Goal: Task Accomplishment & Management: Manage account settings

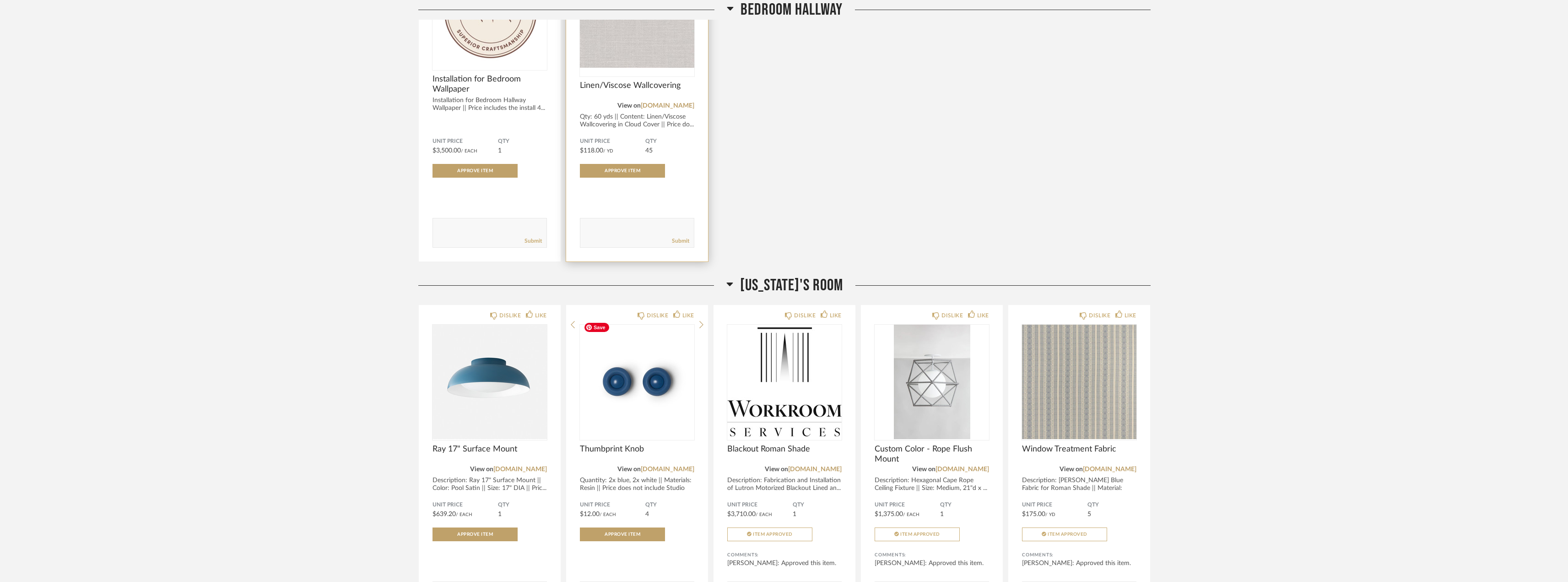
scroll to position [1840, 0]
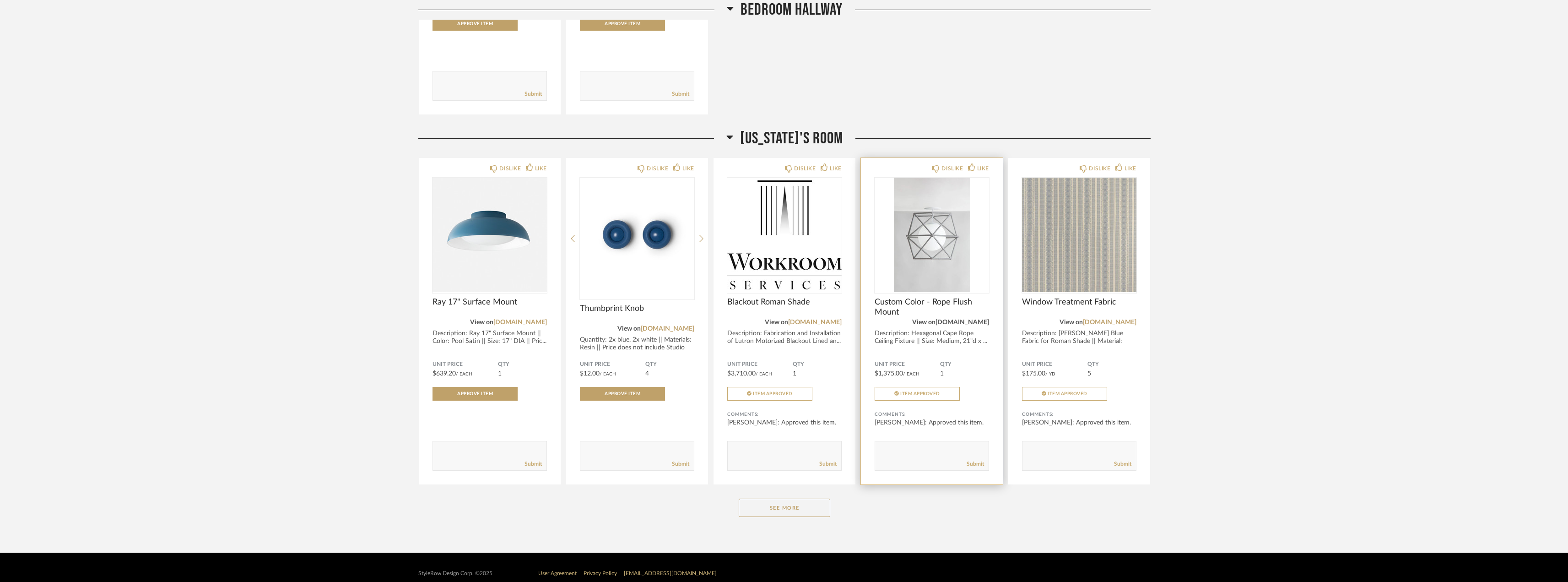
click at [961, 319] on link "[DOMAIN_NAME]" at bounding box center [962, 322] width 54 height 6
click at [0, 0] on img at bounding box center [0, 0] width 0 height 0
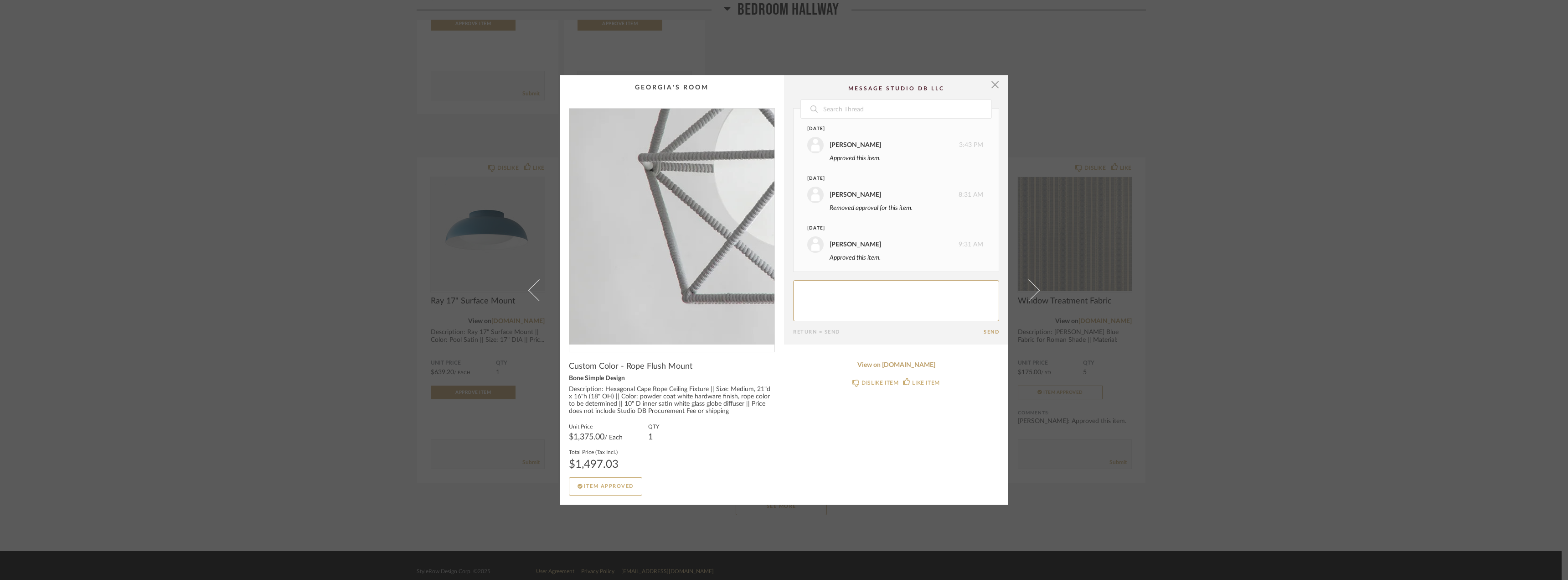
scroll to position [3, 0]
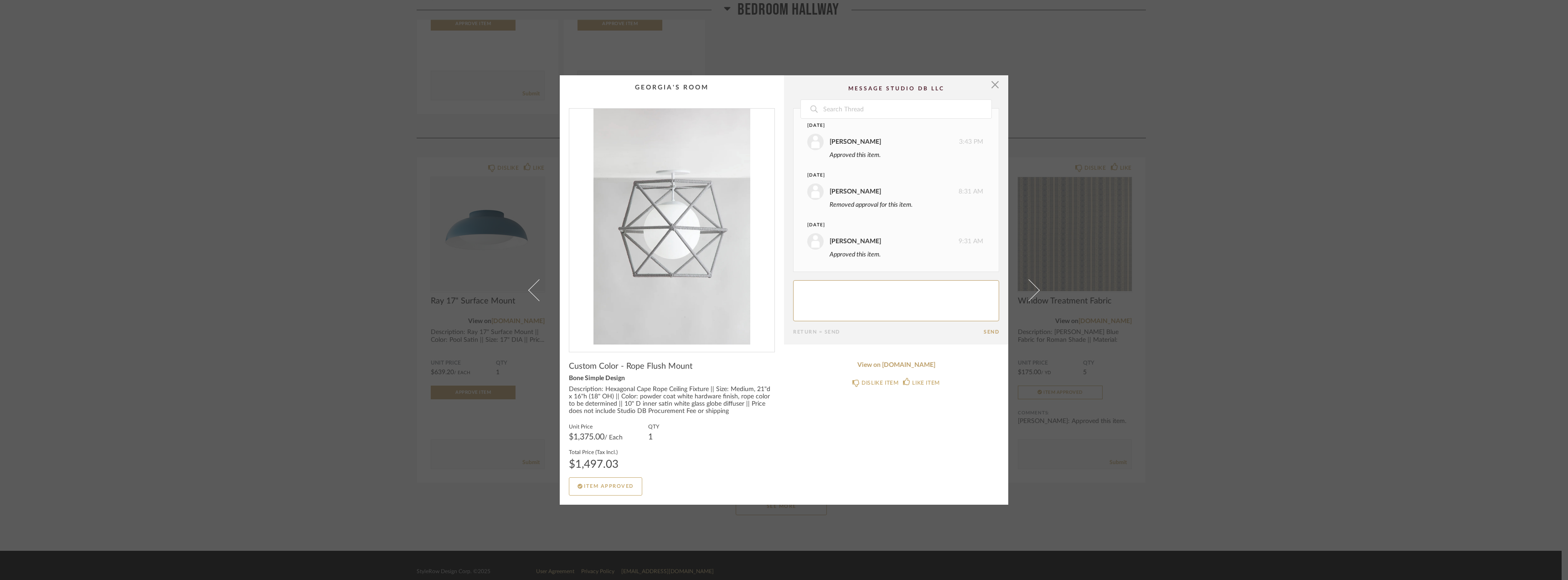
click at [119, 92] on div "× Date August 20th Hilary Jager 3:43 PM Approved this item. September 1st Hilar…" at bounding box center [784, 290] width 1568 height 580
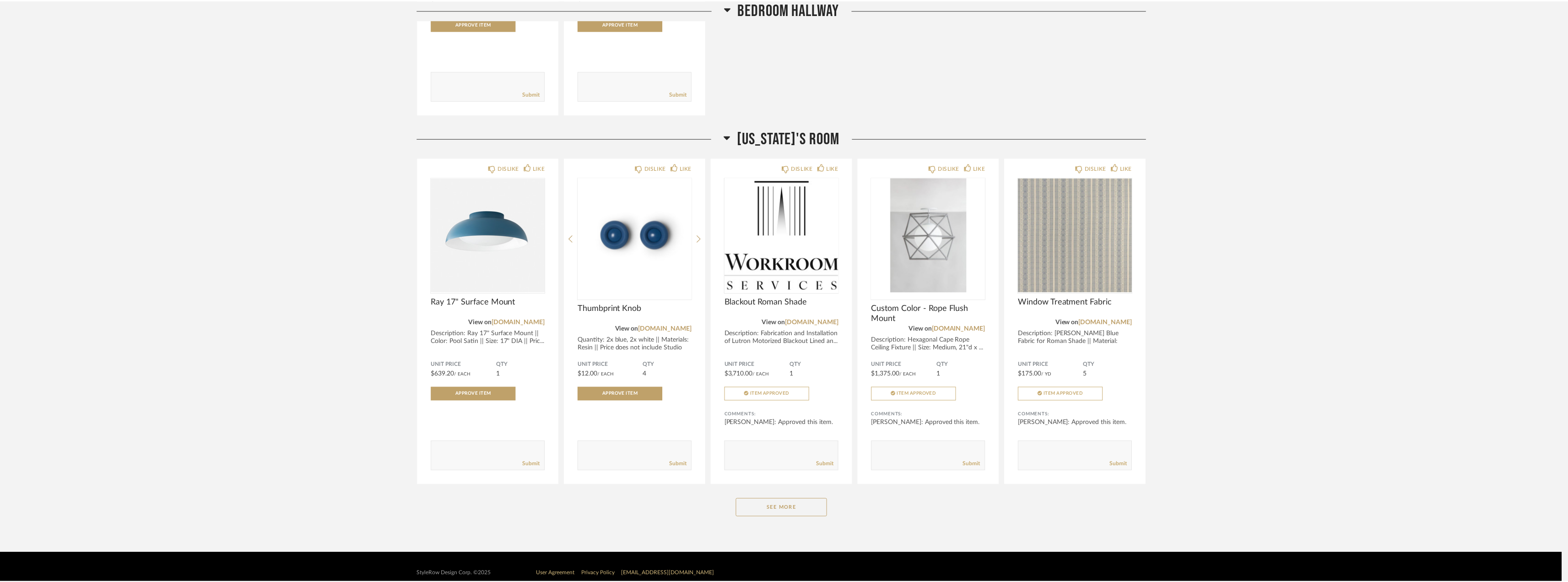
scroll to position [1840, 0]
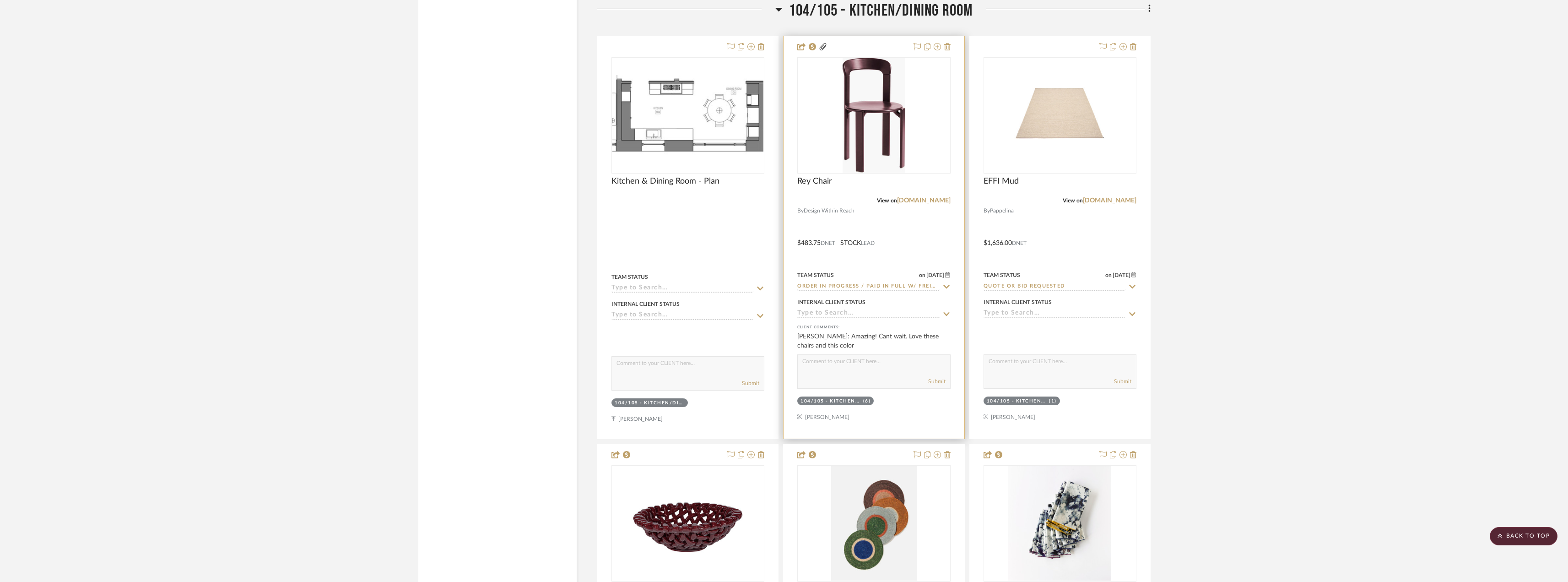
scroll to position [8741, 0]
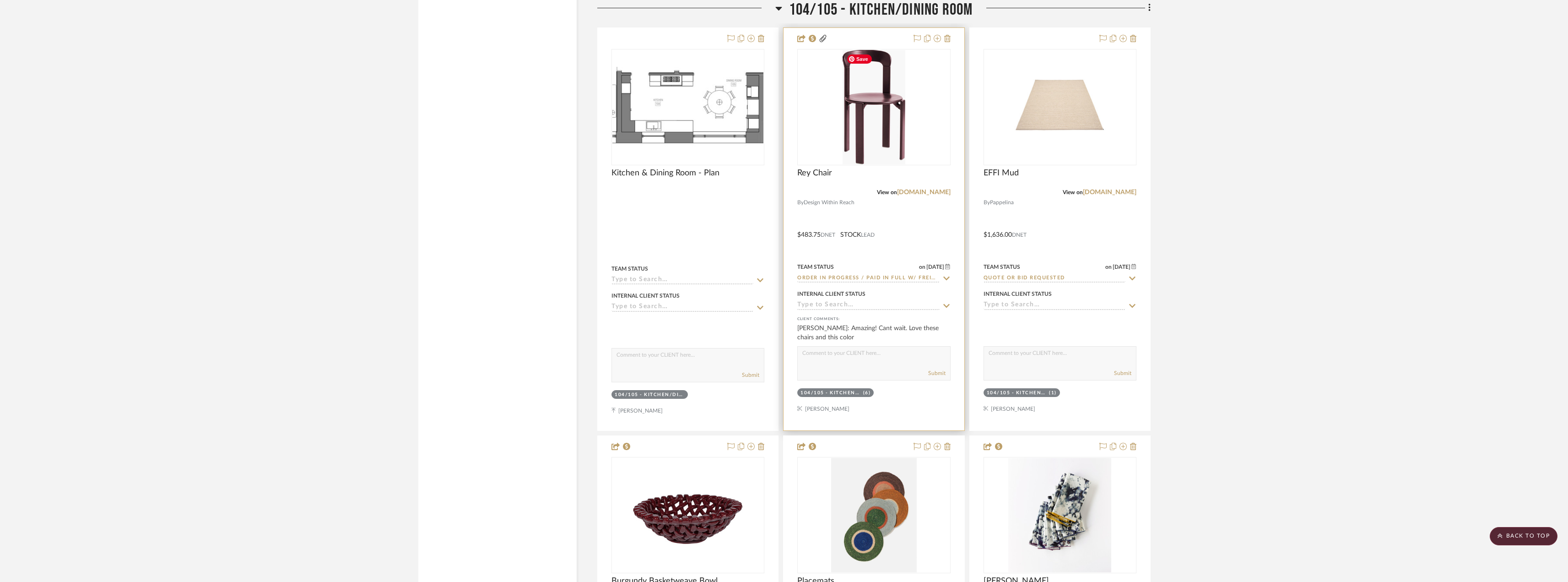
click at [885, 148] on img "0" at bounding box center [874, 107] width 63 height 115
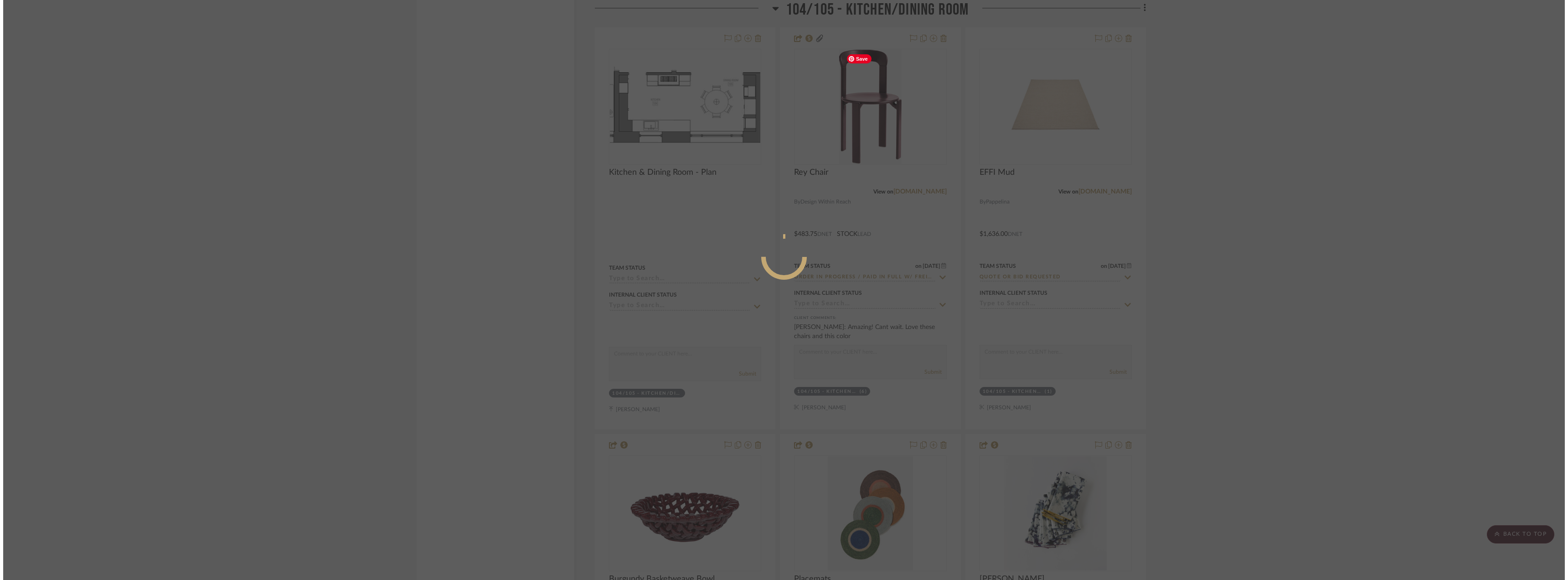
scroll to position [0, 0]
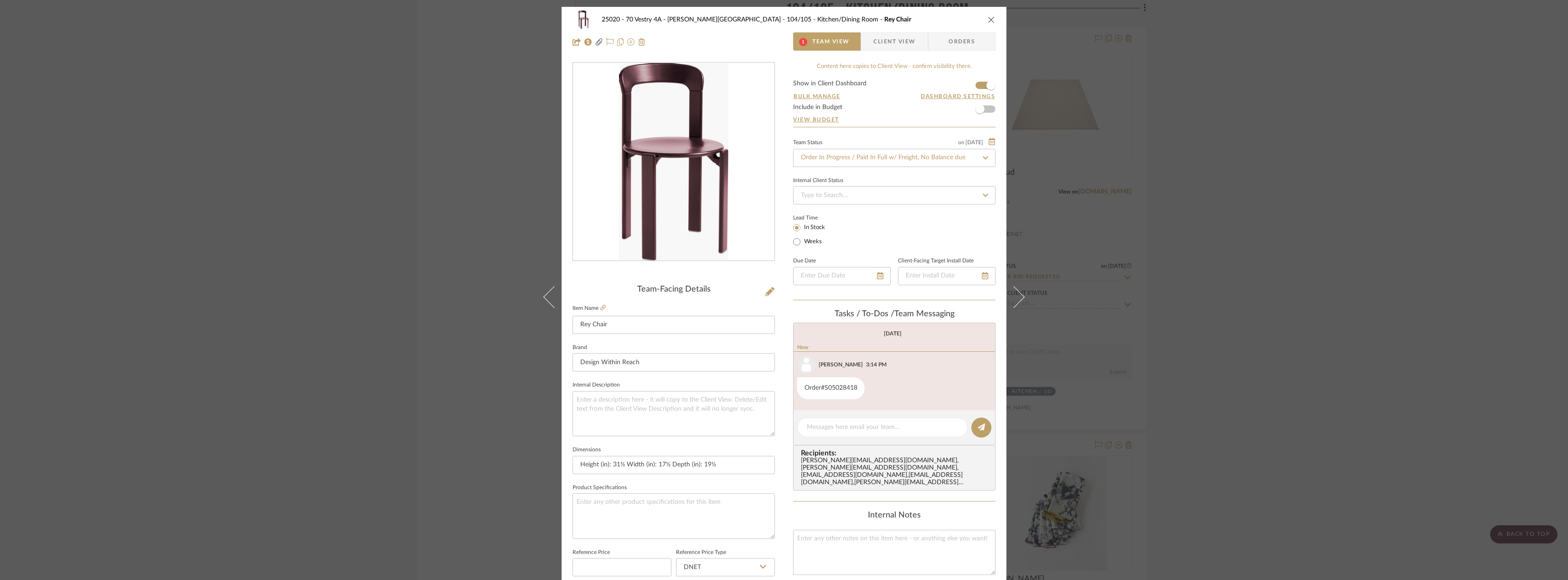
click at [899, 46] on span "Client View" at bounding box center [894, 42] width 42 height 18
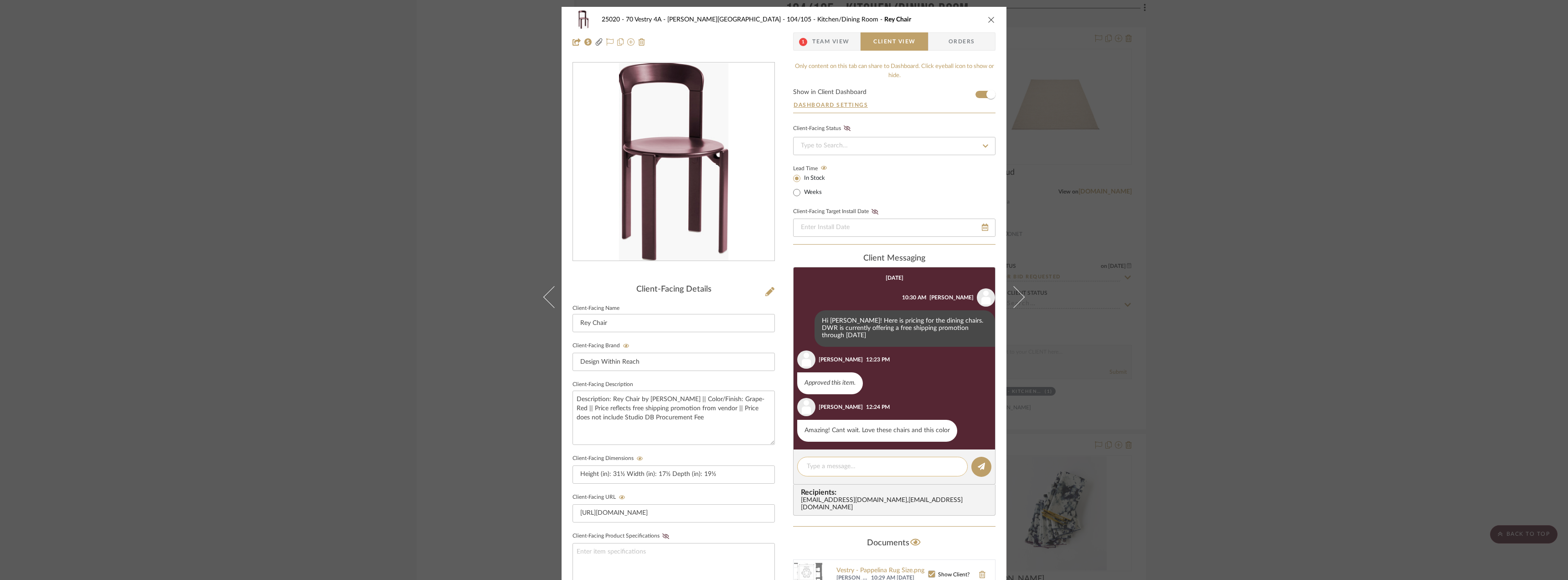
click at [854, 470] on textarea at bounding box center [882, 466] width 151 height 10
click at [827, 36] on span "Team View" at bounding box center [830, 42] width 37 height 18
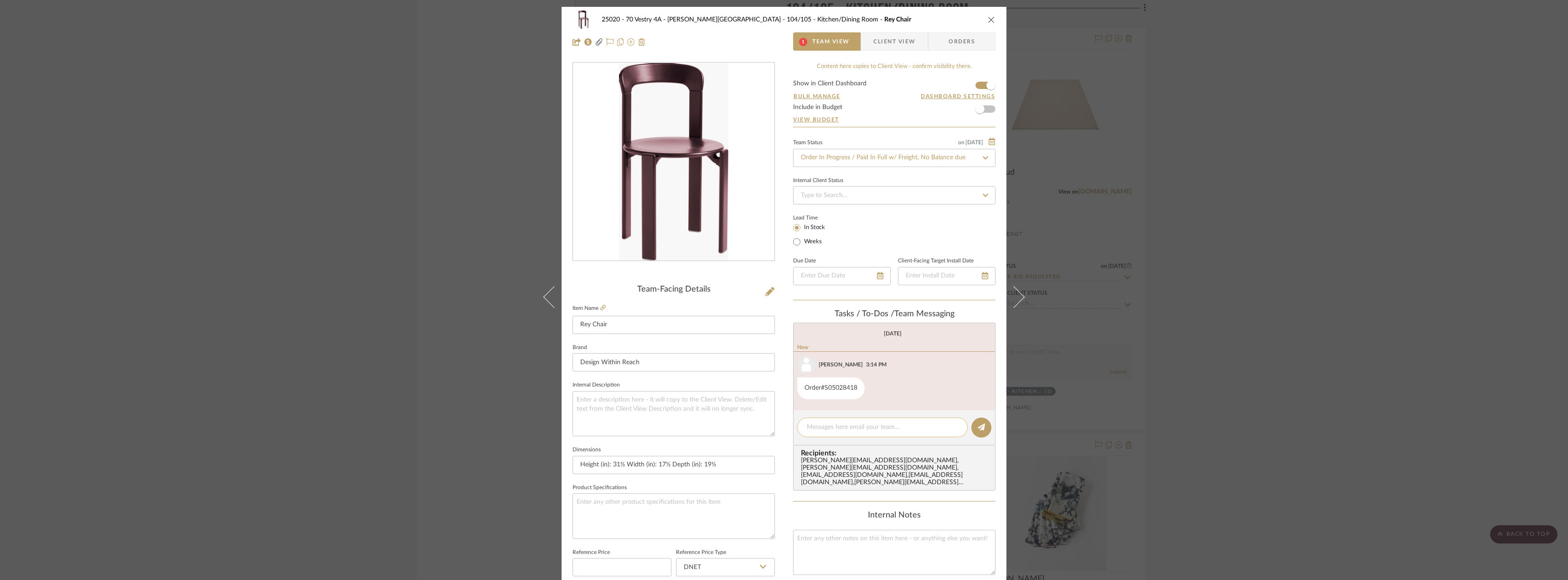
click at [877, 430] on textarea at bounding box center [882, 426] width 151 height 10
click at [854, 160] on input "Order In Progress / Paid In Full w/ Freight, No Balance due" at bounding box center [894, 158] width 203 height 18
type input "install"
click at [852, 225] on div "Installation Scheduled" at bounding box center [891, 228] width 202 height 23
type input "[DATE]"
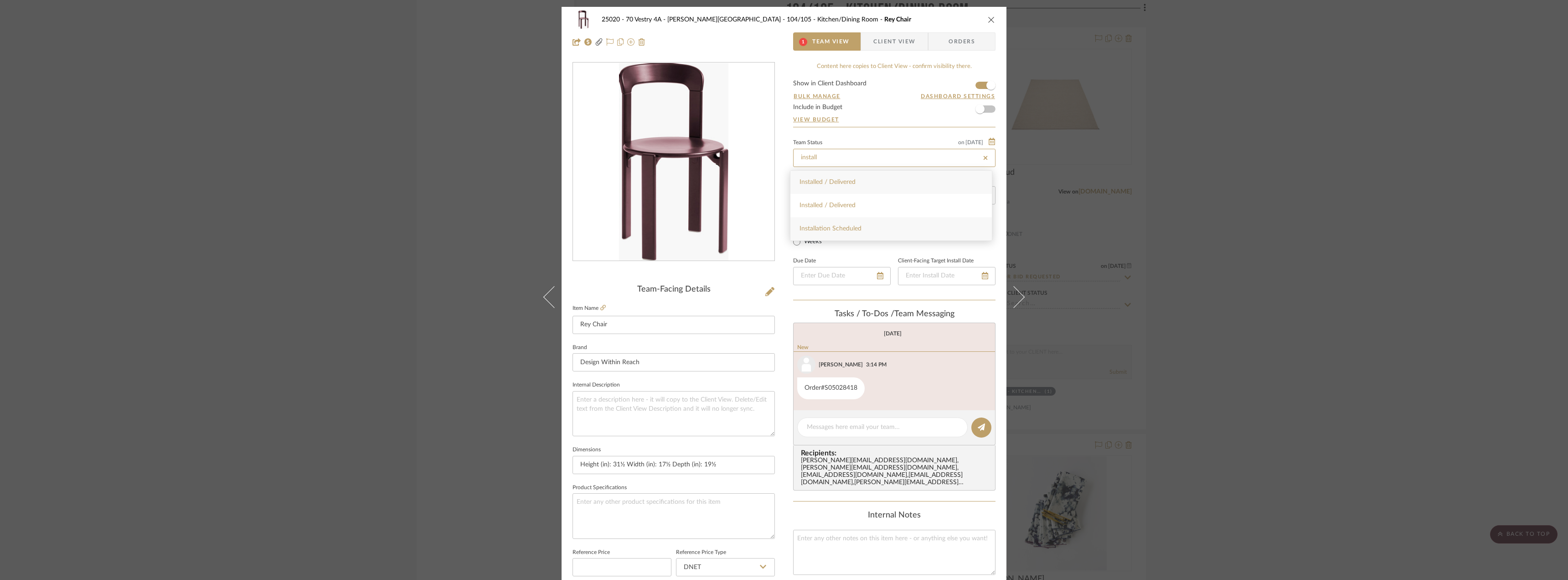
type input "Installation Scheduled"
type input "[DATE]"
type input "Installation Scheduled"
click at [864, 152] on input "Installation Scheduled" at bounding box center [894, 158] width 203 height 18
click at [840, 429] on textarea at bounding box center [882, 426] width 151 height 10
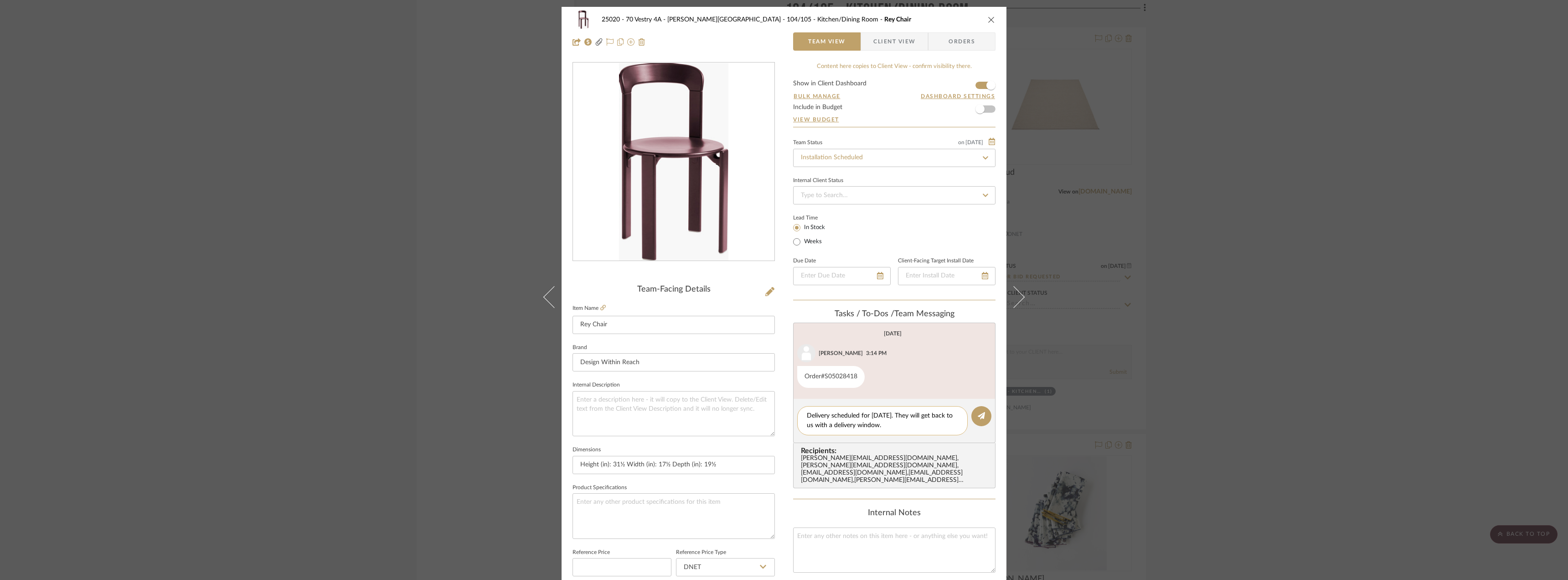
drag, startPoint x: 919, startPoint y: 426, endPoint x: 801, endPoint y: 413, distance: 118.7
click at [801, 413] on div "Delivery scheduled for [DATE]. They will get back to us with a delivery window." at bounding box center [883, 420] width 171 height 29
type textarea "Delivery scheduled for [DATE]. They will get back to us with a delivery window."
click at [981, 417] on icon at bounding box center [982, 416] width 8 height 8
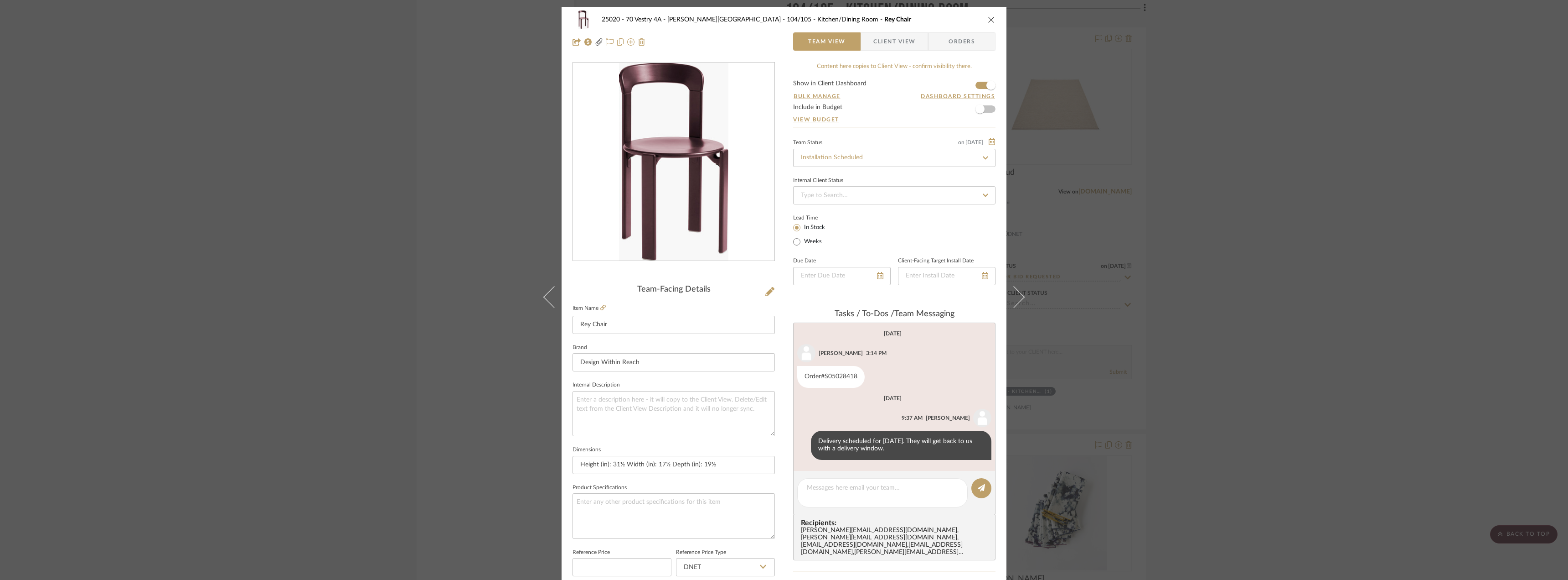
click at [1321, 336] on div "25020 - 70 Vestry 4A - [PERSON_NAME] 104/105 - Kitchen/Dining Room Rey Chair Te…" at bounding box center [784, 290] width 1568 height 580
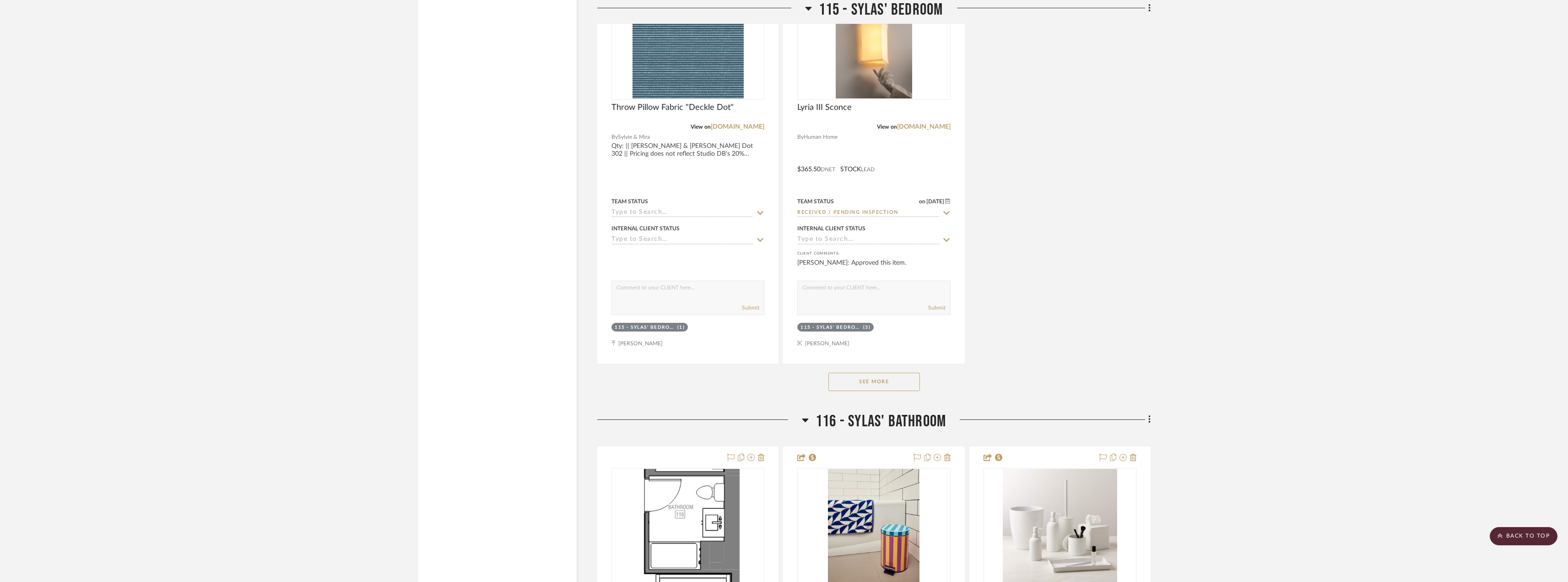
scroll to position [18900, 0]
click at [882, 377] on button "See More" at bounding box center [874, 380] width 92 height 18
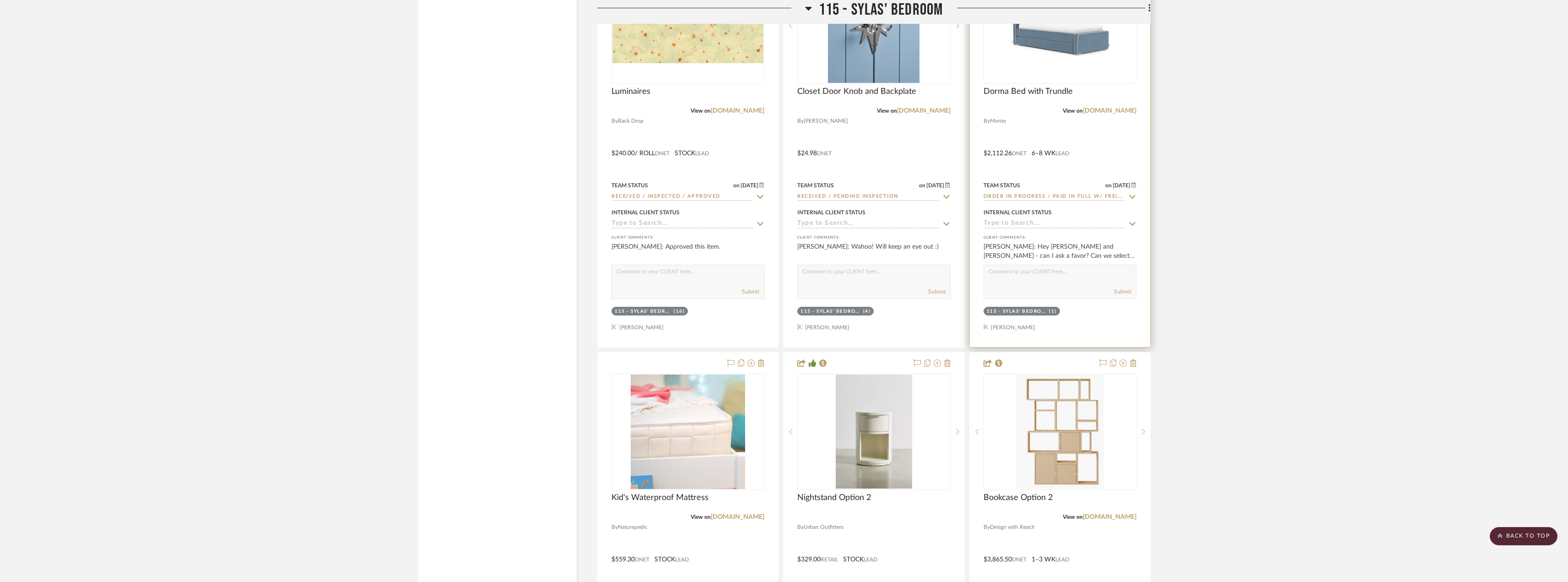
scroll to position [19495, 0]
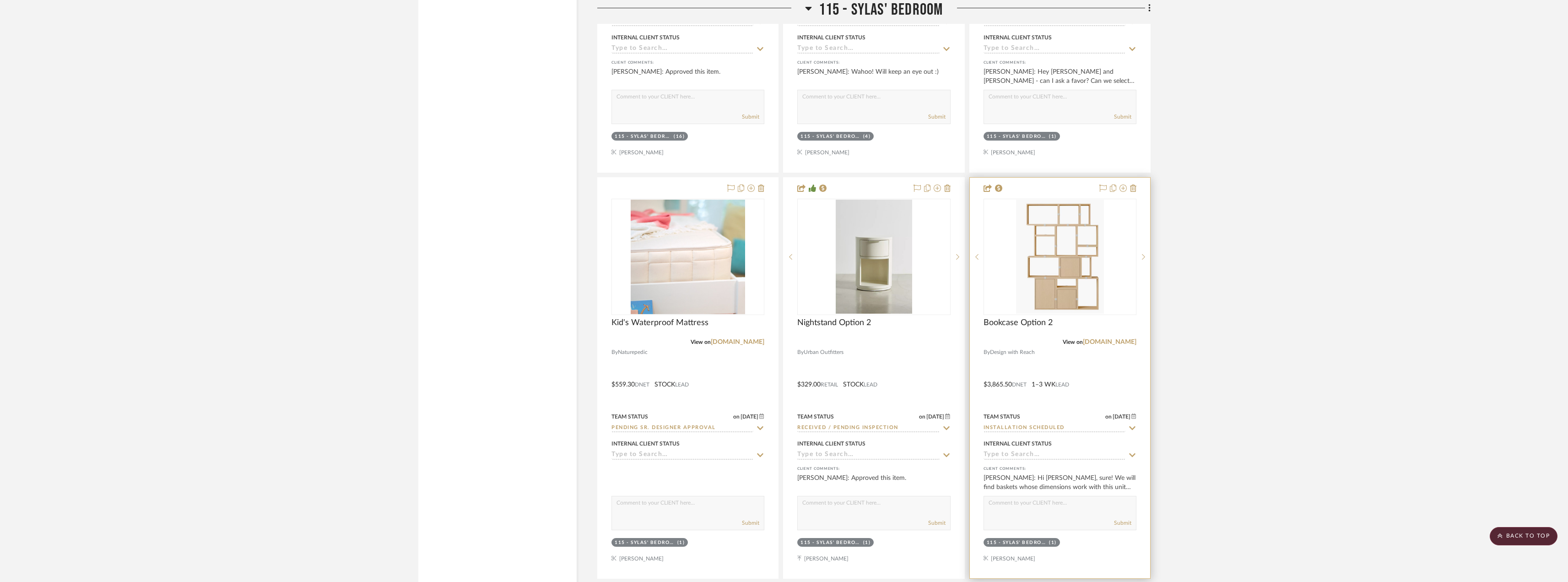
click at [1050, 429] on input "Installation Scheduled" at bounding box center [1054, 427] width 142 height 8
click at [0, 0] on img at bounding box center [0, 0] width 0 height 0
click at [1056, 270] on img "0" at bounding box center [1060, 256] width 87 height 115
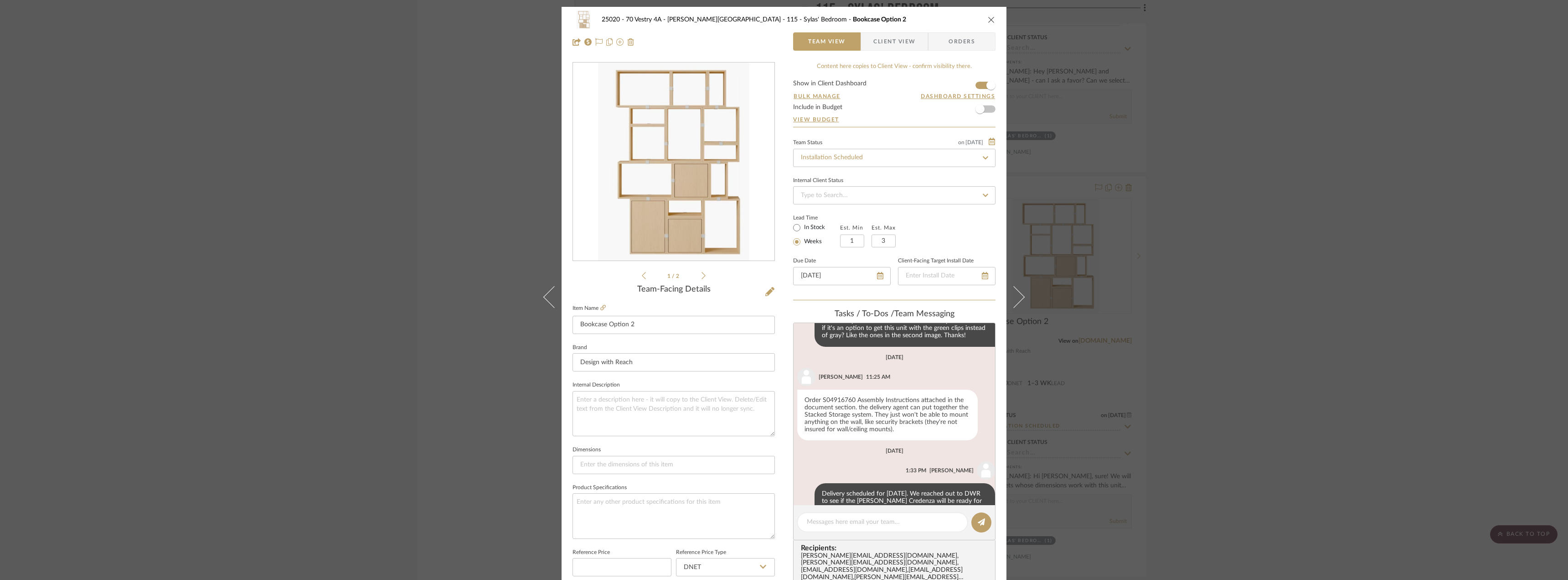
scroll to position [493, 0]
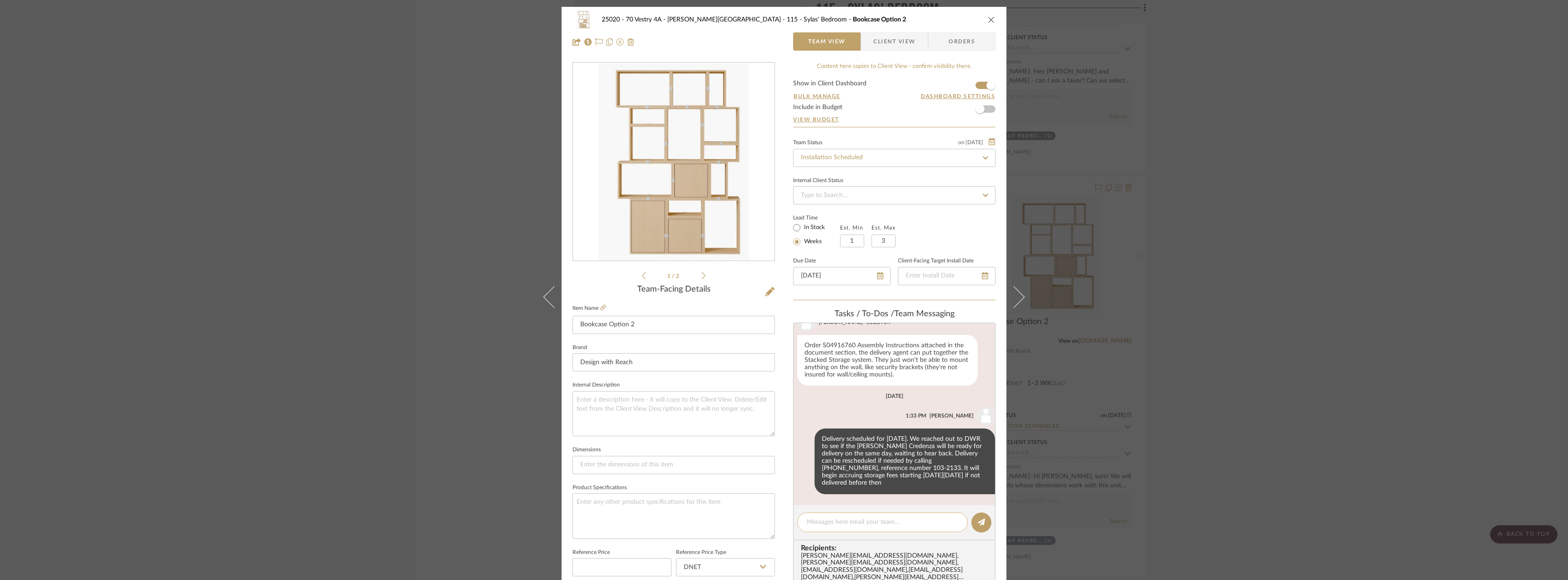
click at [853, 521] on textarea at bounding box center [882, 522] width 151 height 10
paste textarea "Delivery scheduled for [DATE]. They will get back to us with a delivery window."
click at [827, 523] on textarea "Delivery scheduled for [DATE]. They will get back to us with a delivery window." at bounding box center [882, 526] width 151 height 19
click at [914, 534] on textarea "Delivery re-scheduled for [DATE]. They will get back to us with a delivery wind…" at bounding box center [882, 526] width 151 height 19
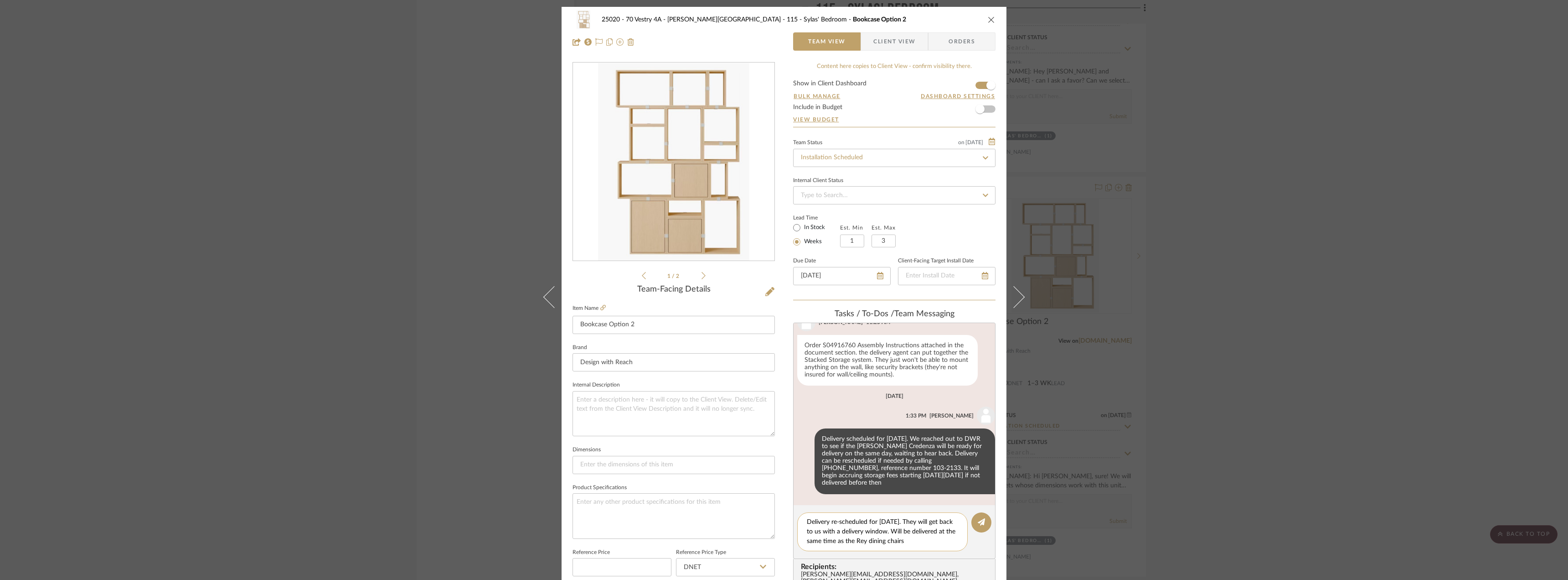
type textarea "Delivery re-scheduled for [DATE]. They will get back to us with a delivery wind…"
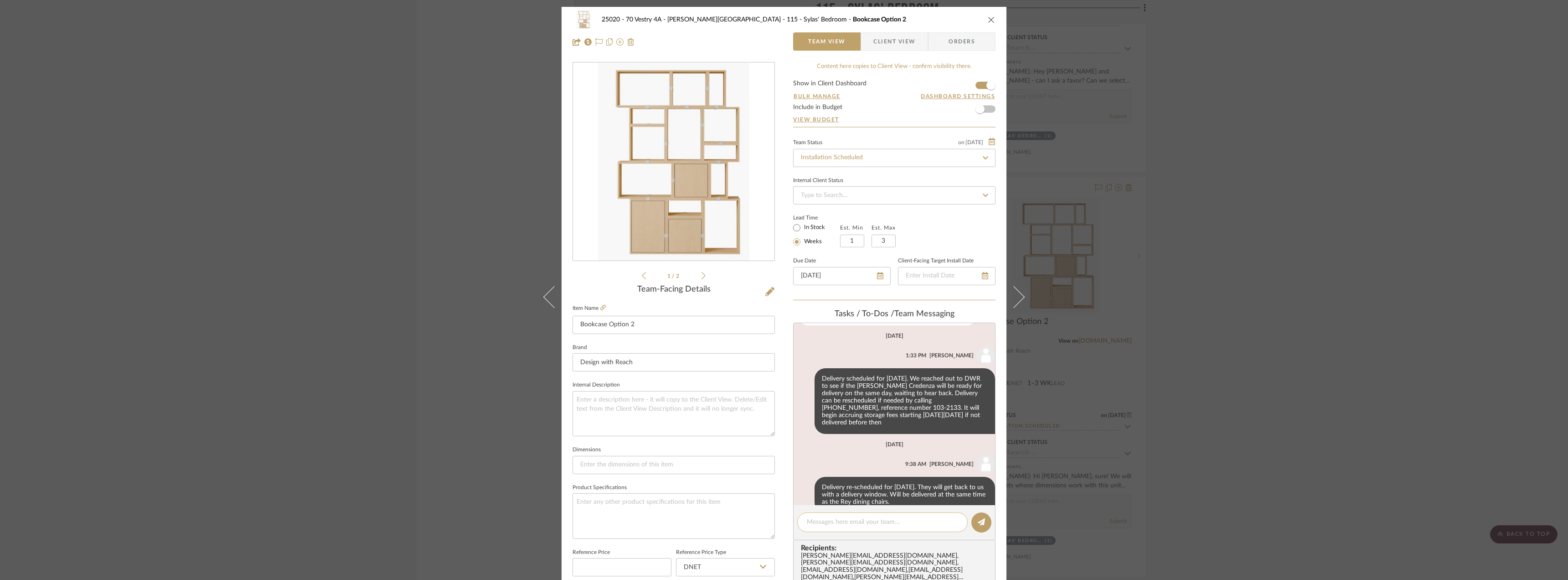
scroll to position [572, 0]
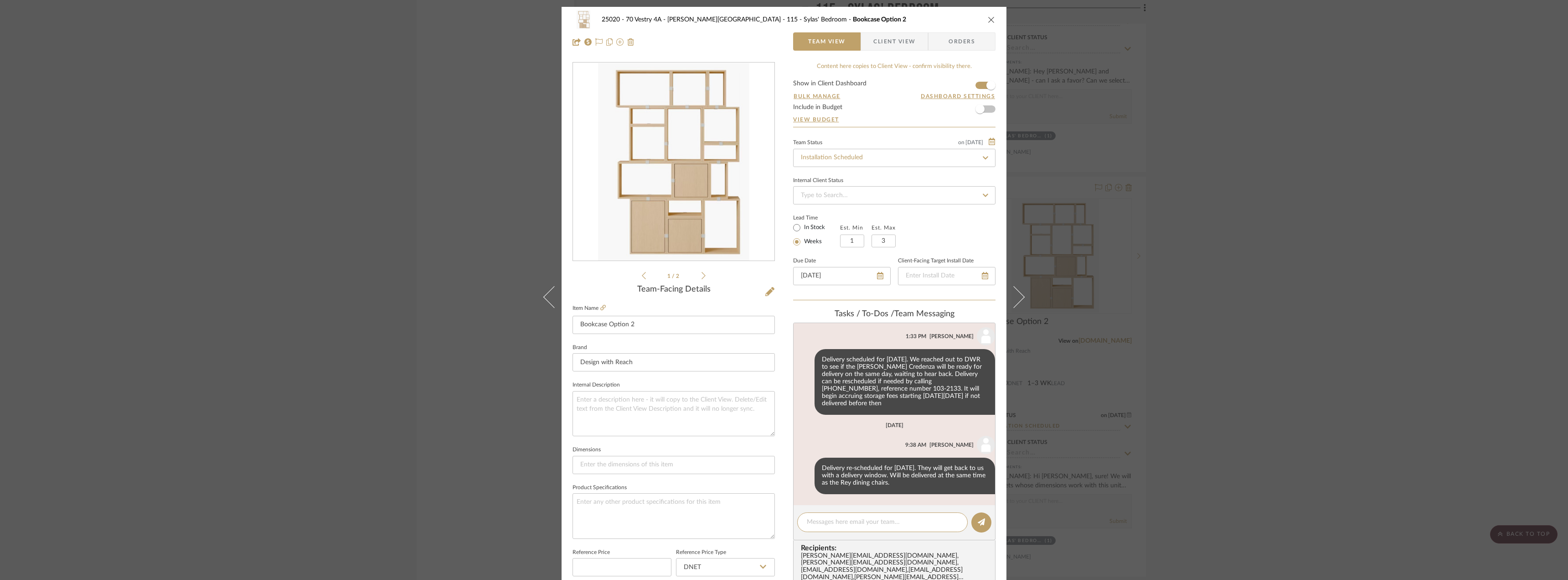
click at [1204, 389] on div "25020 - 70 Vestry 4A - [PERSON_NAME] 115 - [PERSON_NAME]' Bedroom Bookcase Opti…" at bounding box center [784, 290] width 1568 height 580
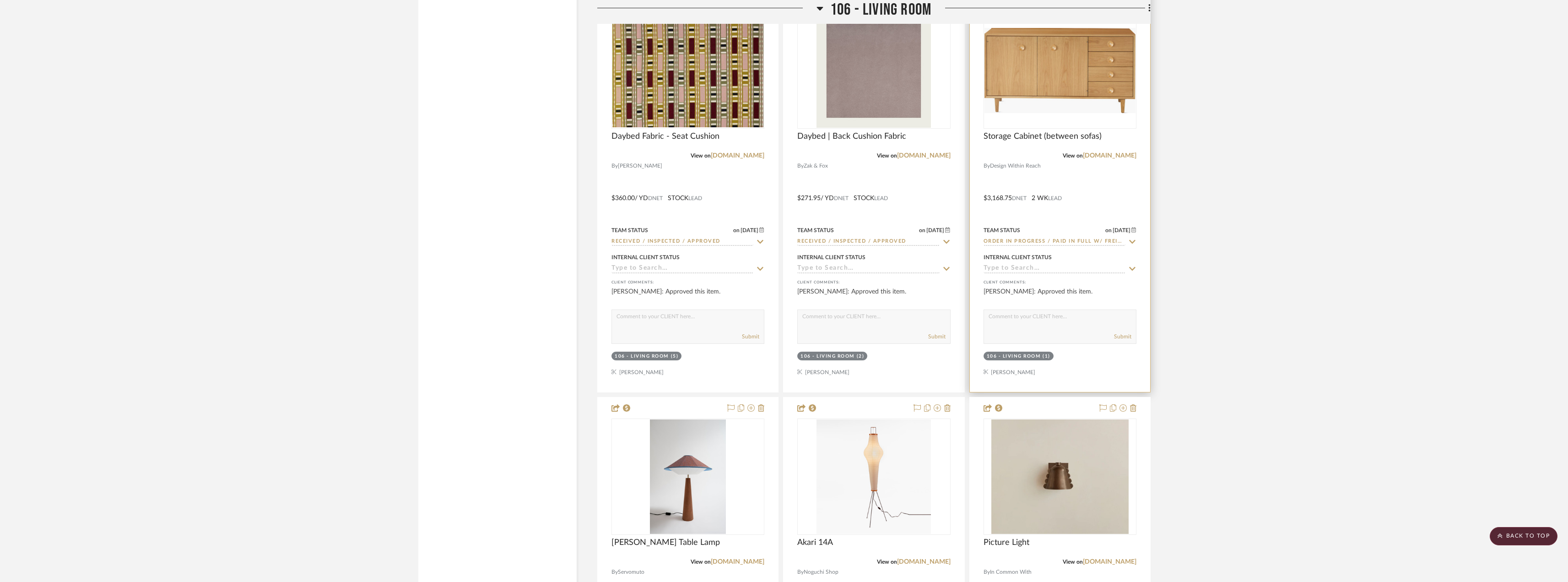
scroll to position [7276, 0]
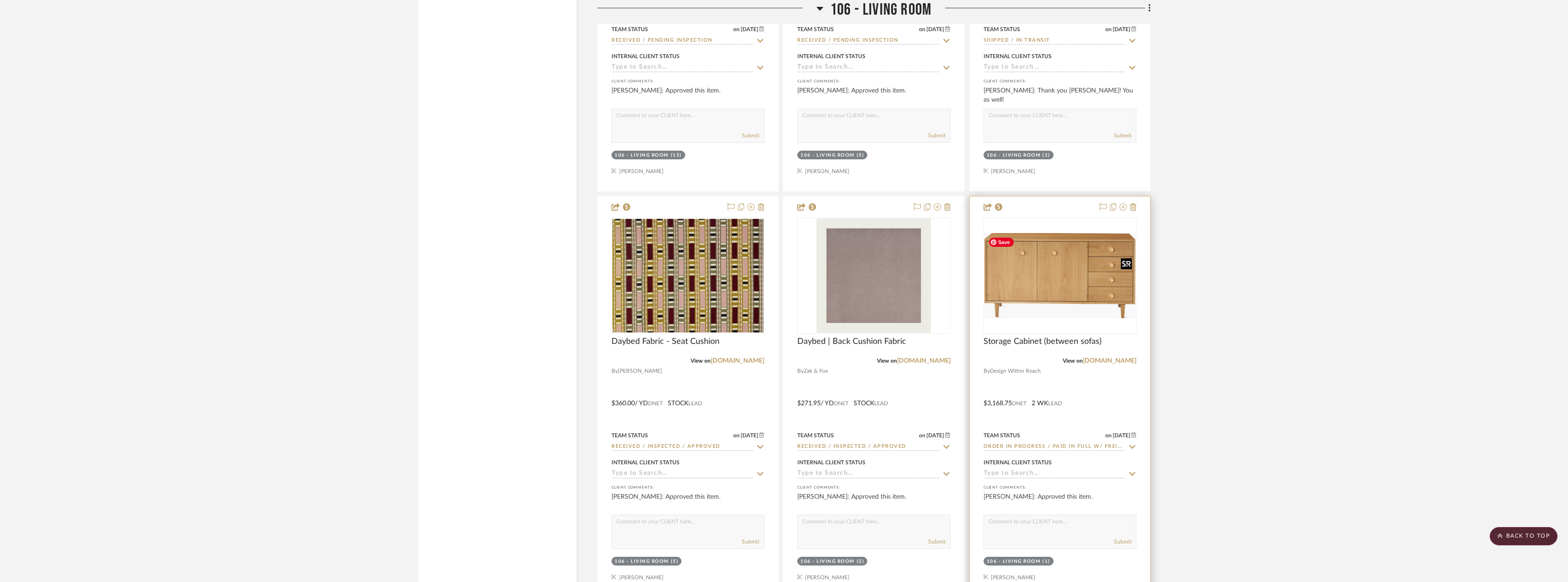
click at [0, 0] on img at bounding box center [0, 0] width 0 height 0
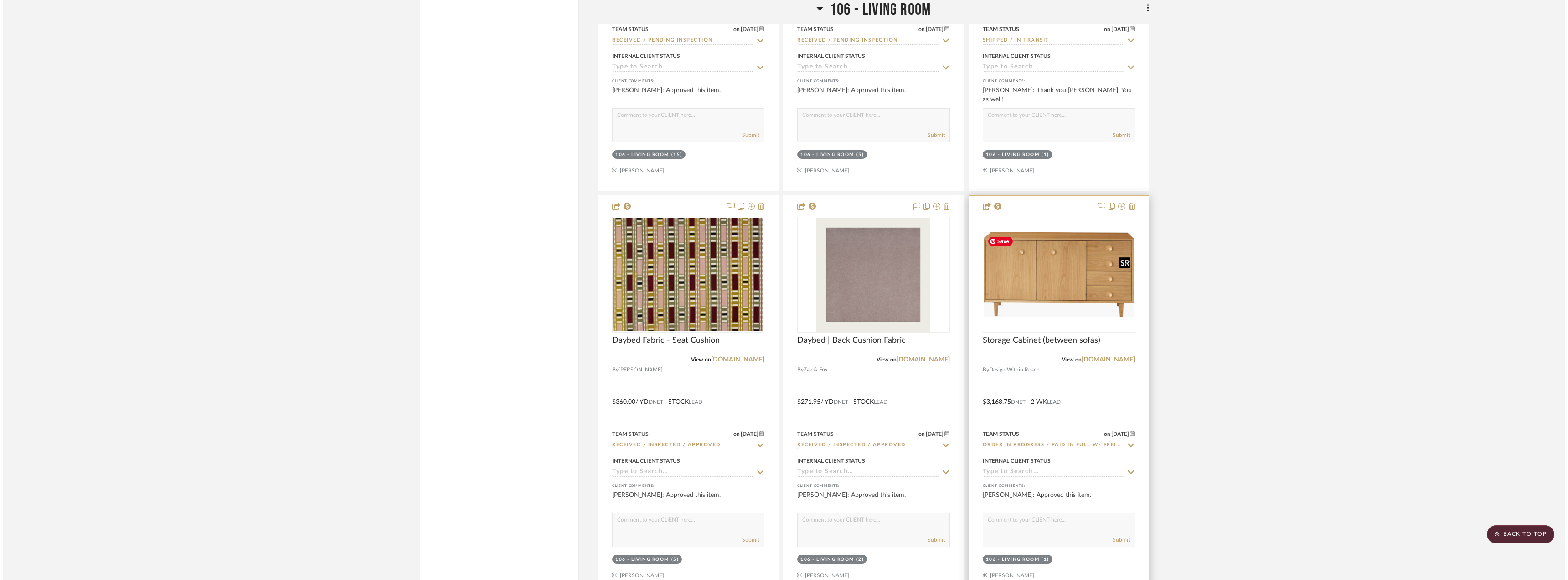
scroll to position [0, 0]
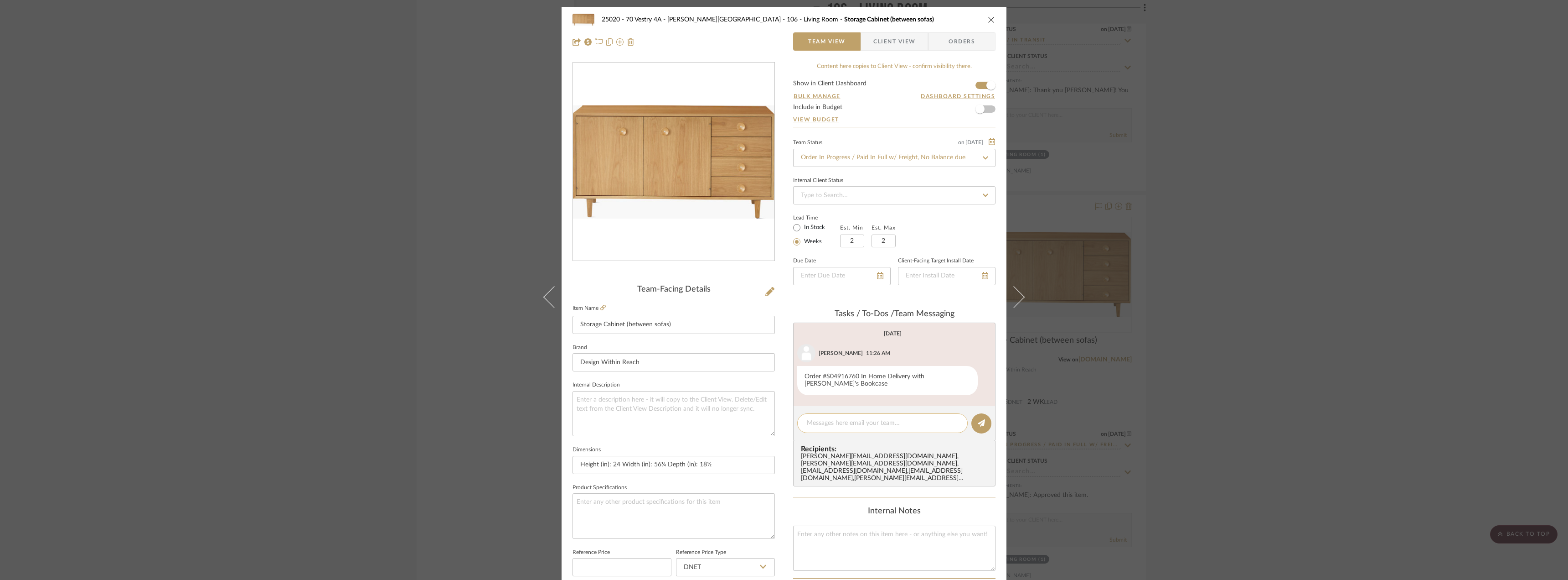
click at [816, 430] on div at bounding box center [883, 423] width 171 height 20
click at [818, 421] on textarea at bounding box center [882, 423] width 151 height 10
type textarea "DWR / [PERSON_NAME] will confirm if this can be delivered on 9/10 with the othe…"
click at [982, 421] on button at bounding box center [981, 423] width 20 height 20
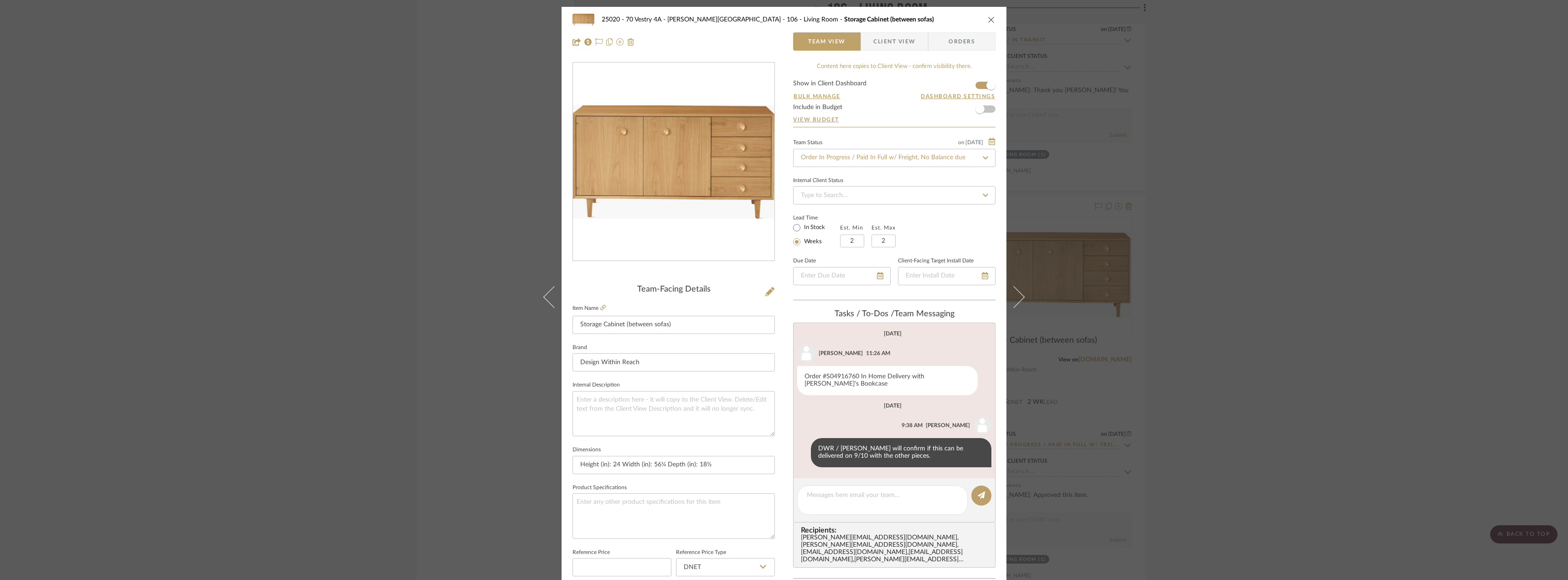
click at [1413, 317] on div "25020 - 70 Vestry 4A - [PERSON_NAME] 106 - Living Room Storage Cabinet (between…" at bounding box center [784, 290] width 1568 height 580
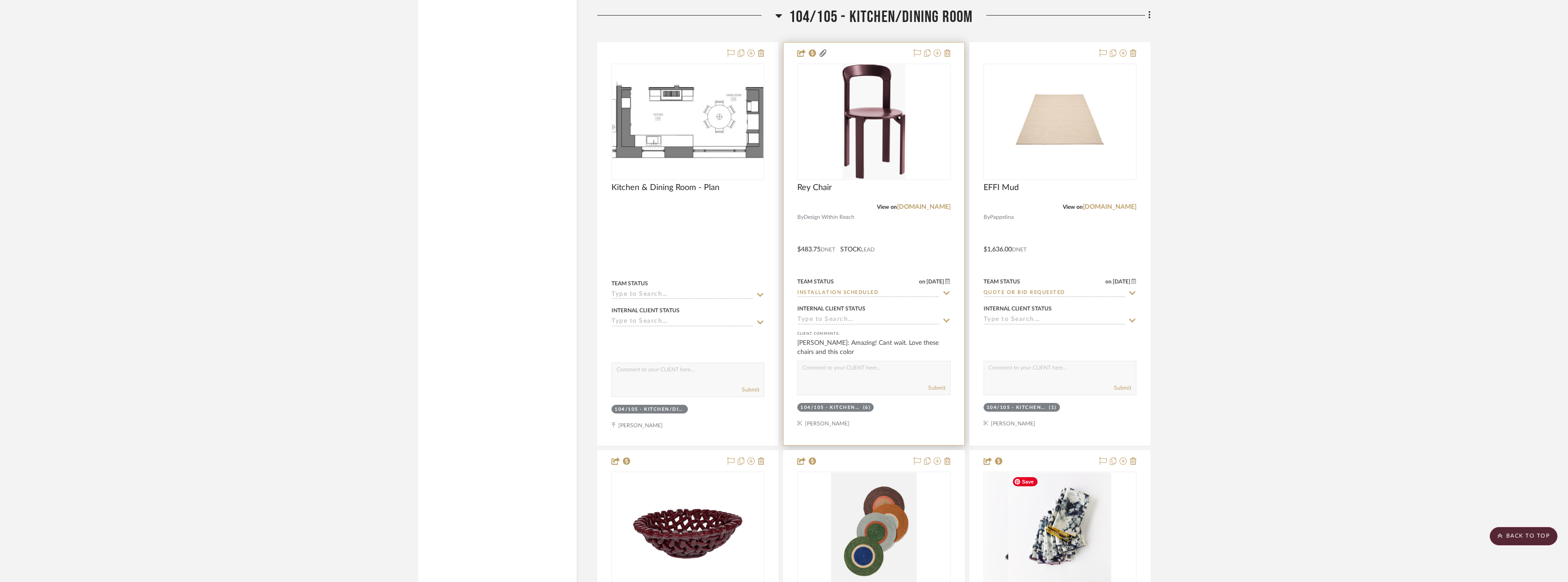
scroll to position [8650, 0]
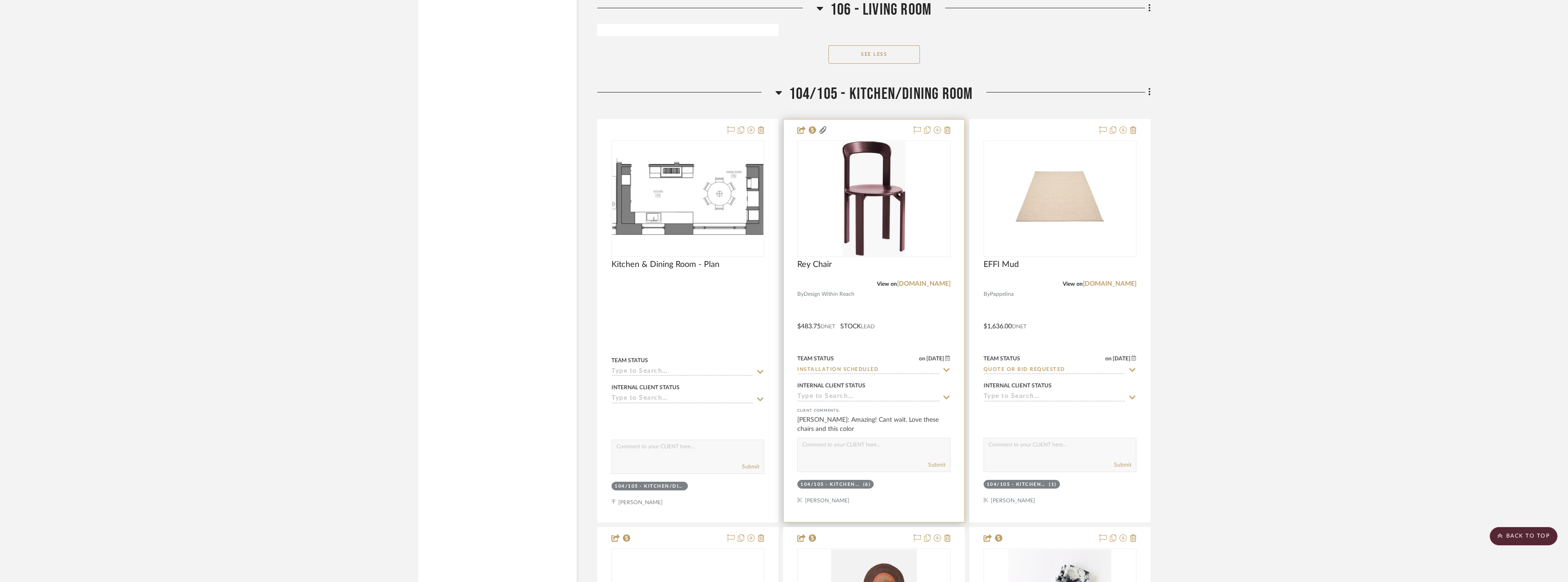
click at [911, 205] on div "0" at bounding box center [874, 199] width 152 height 115
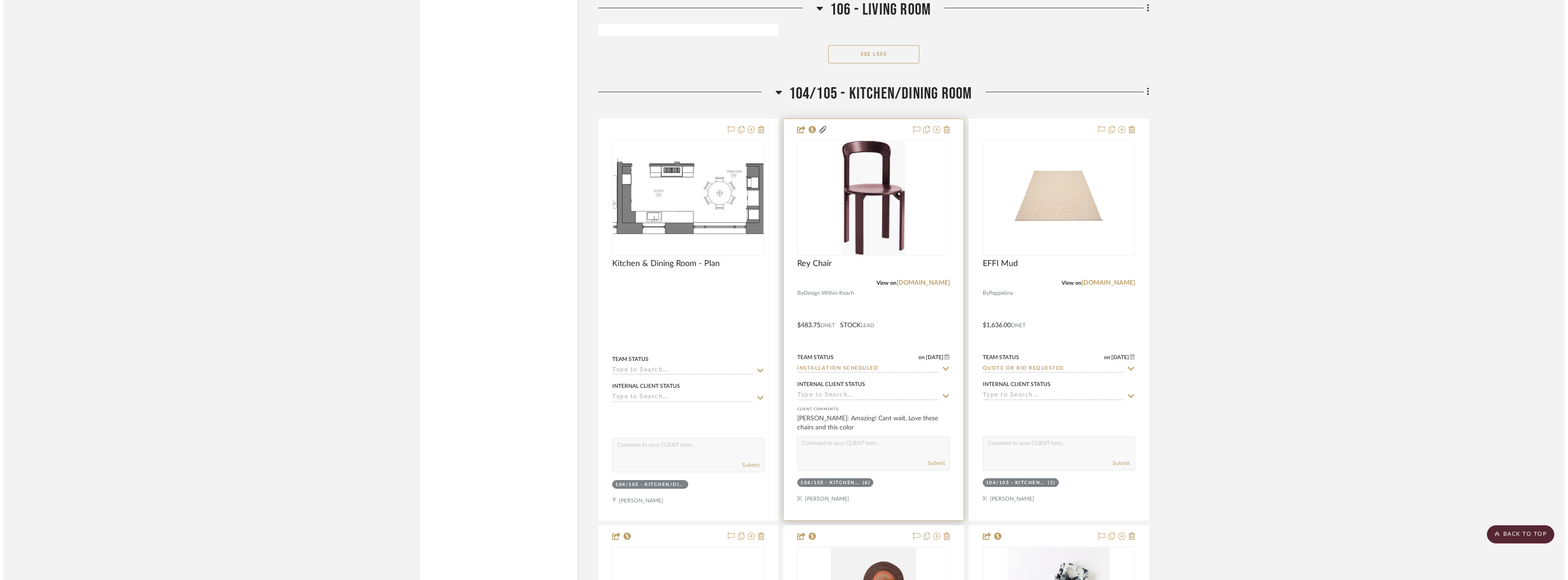
scroll to position [0, 0]
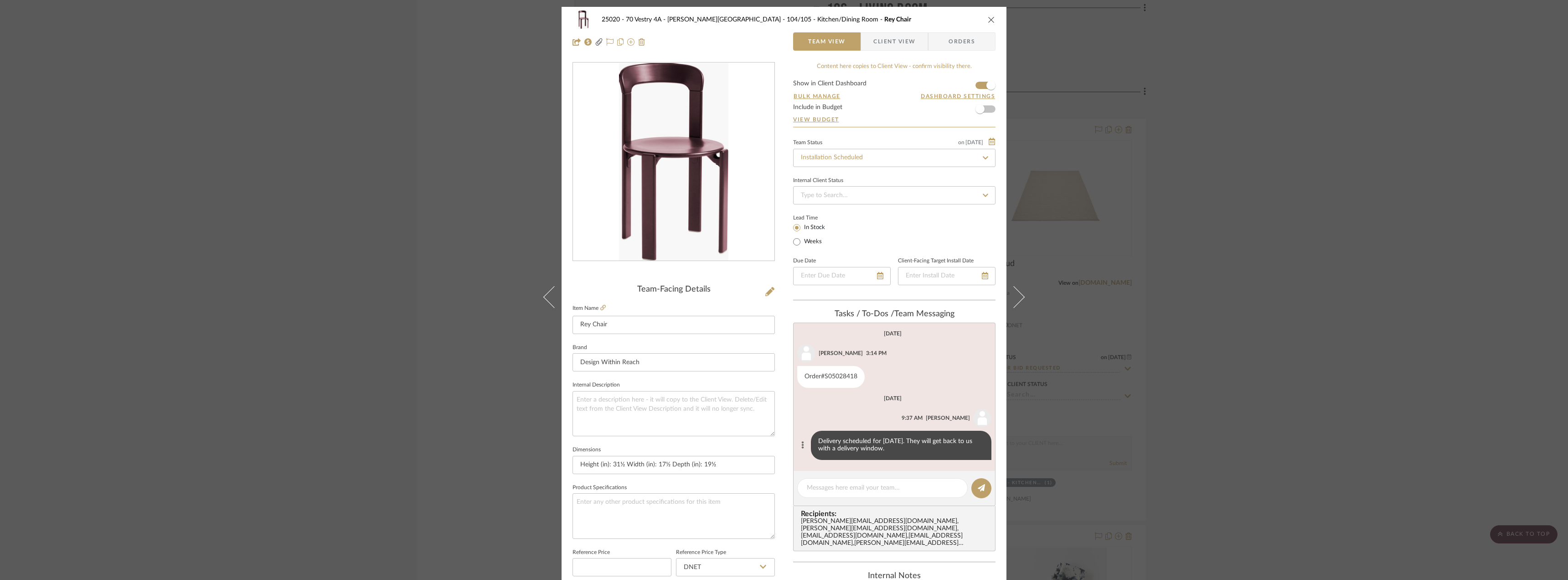
click at [797, 443] on button at bounding box center [803, 445] width 11 height 11
click at [753, 438] on span "Edit Message" at bounding box center [756, 434] width 37 height 8
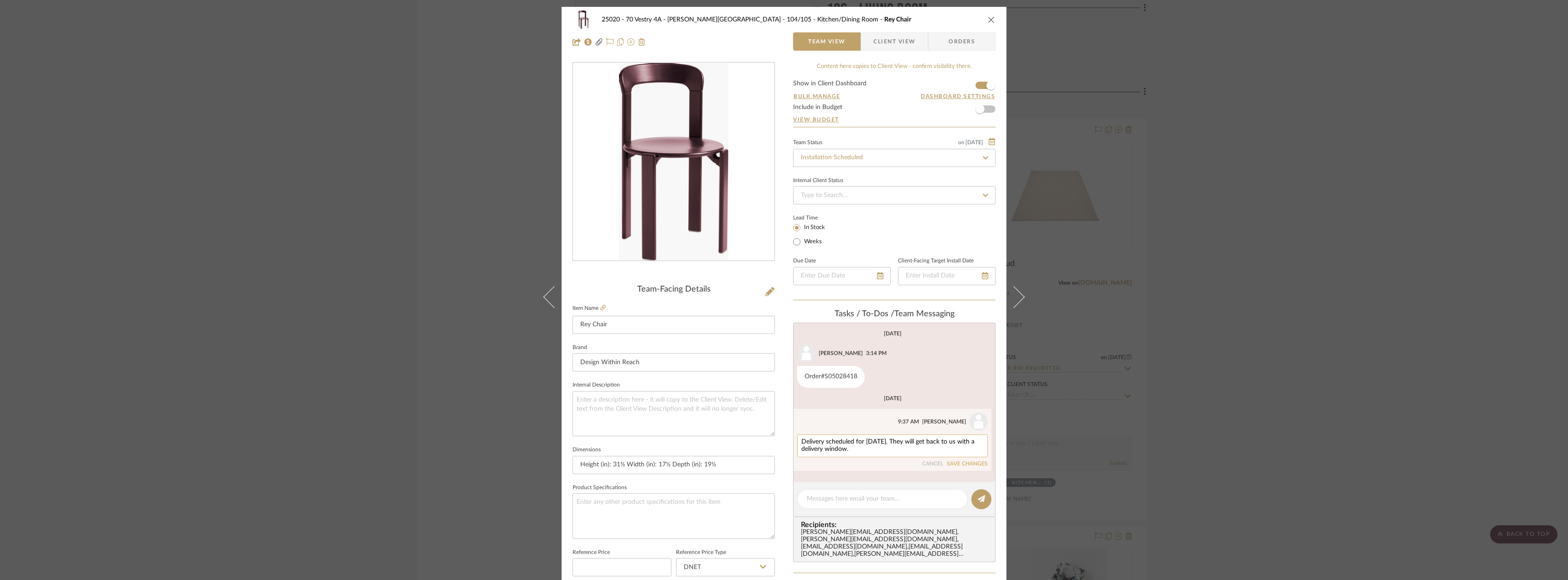
click at [900, 442] on textarea "Delivery scheduled for [DATE]. They will get back to us with a delivery window." at bounding box center [892, 445] width 182 height 14
type textarea "Delivery scheduled for [DATE]. They will get back to us with a delivery window."
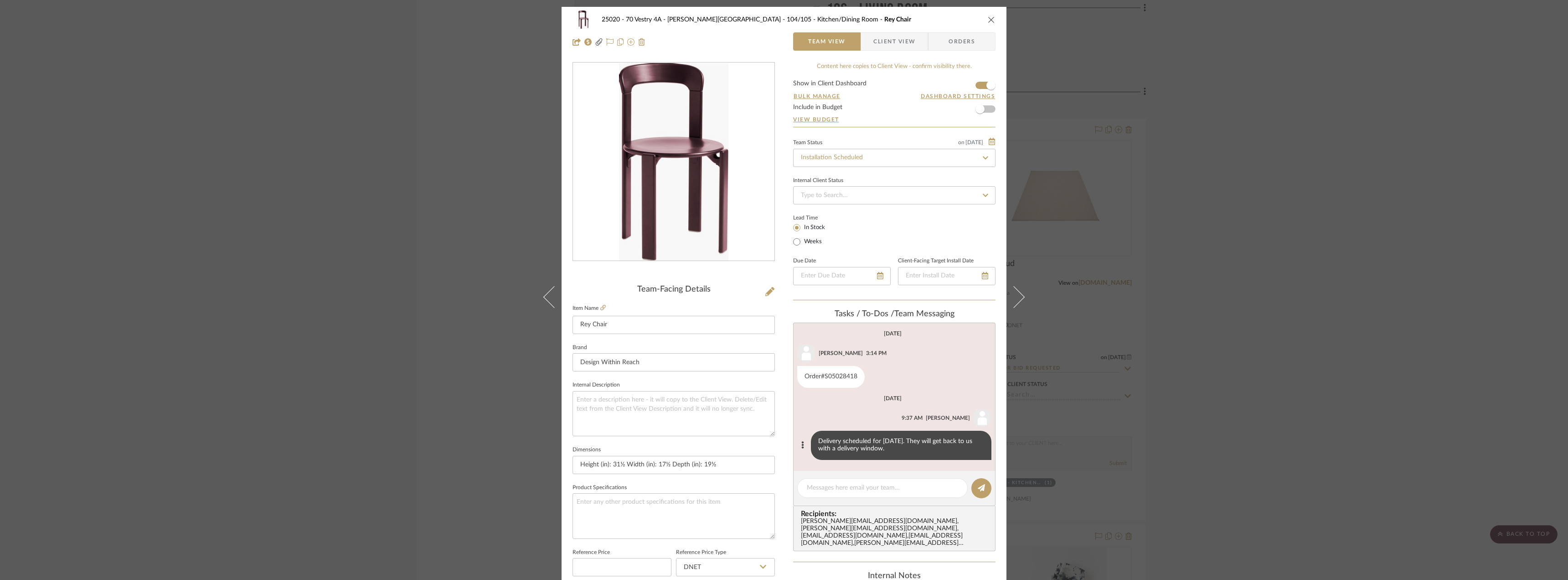
drag, startPoint x: 1276, startPoint y: 417, endPoint x: 1256, endPoint y: 420, distance: 20.2
click at [1276, 417] on div "25020 - 70 Vestry 4A - [PERSON_NAME] 104/105 - Kitchen/Dining Room Rey Chair Te…" at bounding box center [784, 290] width 1568 height 580
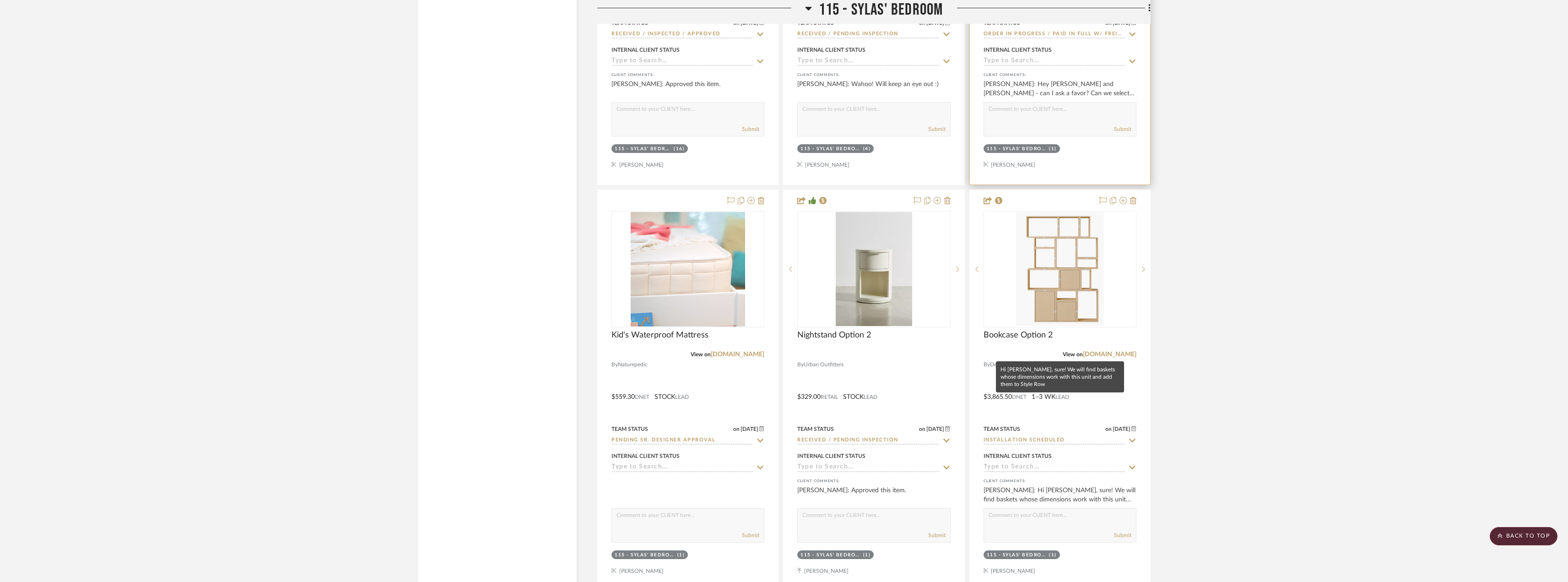
scroll to position [19632, 0]
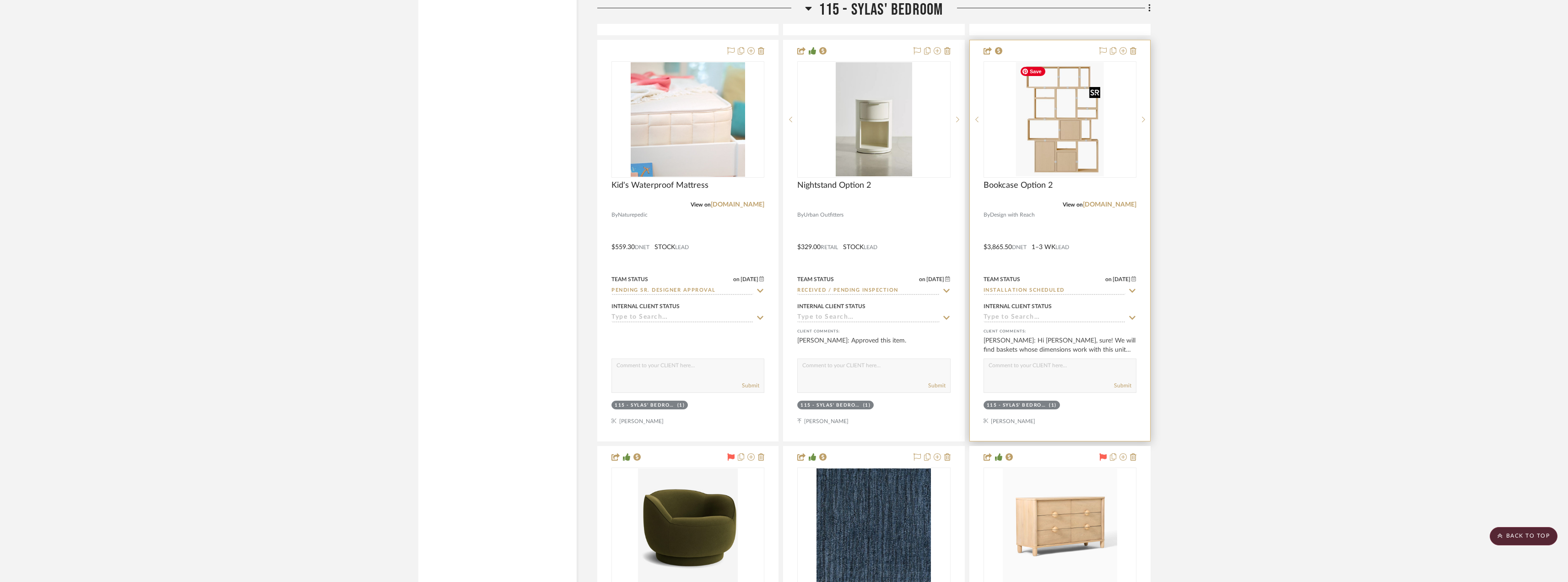
click at [1042, 134] on img "0" at bounding box center [1060, 119] width 87 height 115
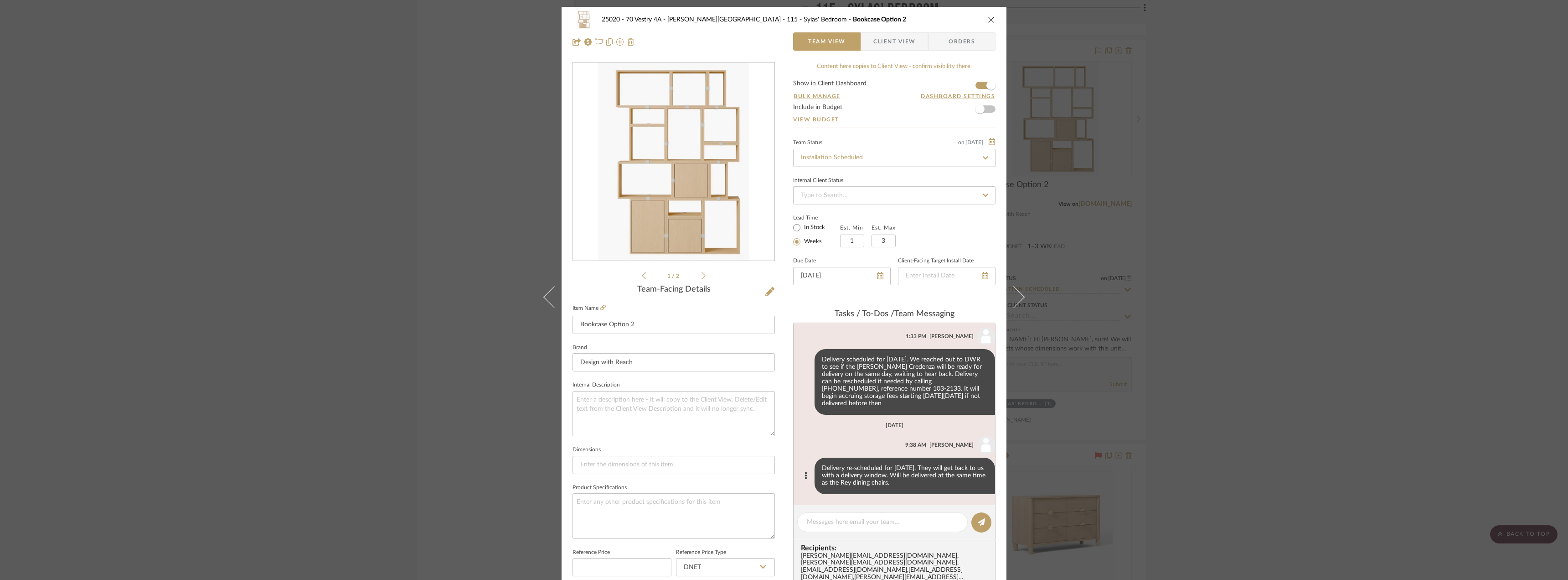
scroll to position [572, 0]
click at [802, 477] on button at bounding box center [806, 476] width 11 height 11
click at [757, 467] on span "Edit Message" at bounding box center [755, 465] width 37 height 8
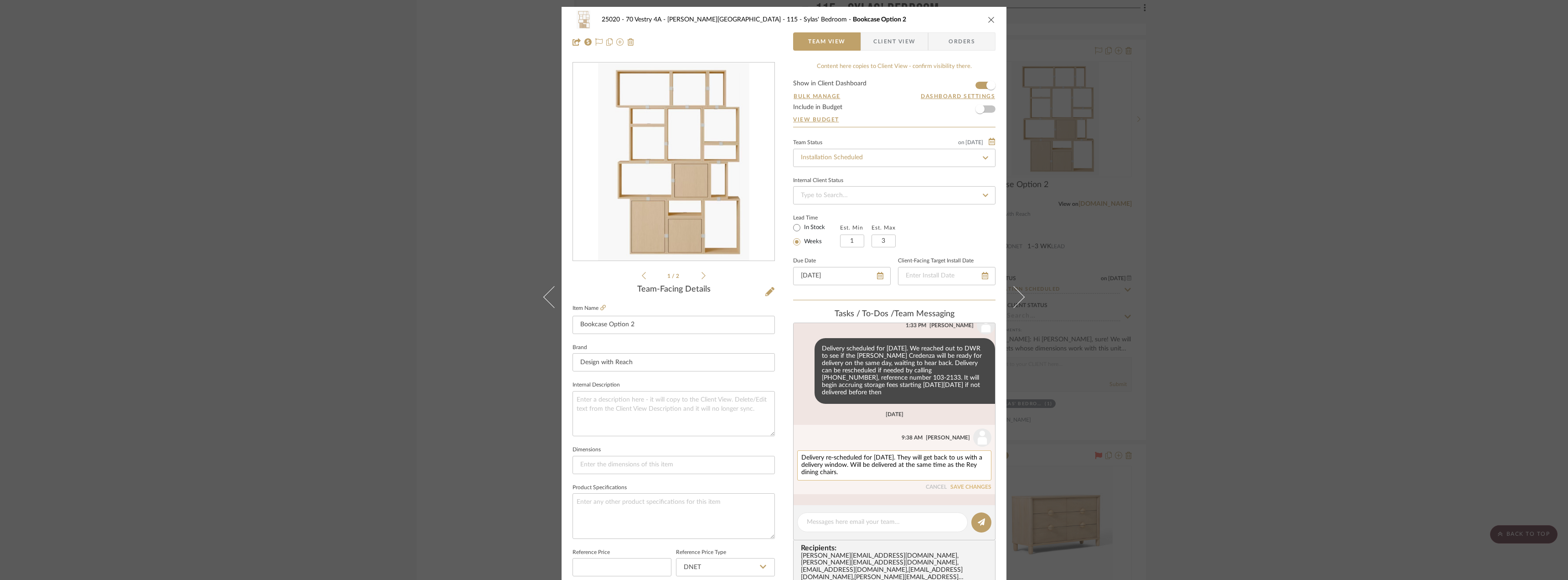
click at [908, 467] on textarea "Delivery re-scheduled for [DATE]. They will get back to us with a delivery wind…" at bounding box center [894, 465] width 186 height 22
type textarea "Delivery re-scheduled for [DATE]. They will get back to us with a delivery wind…"
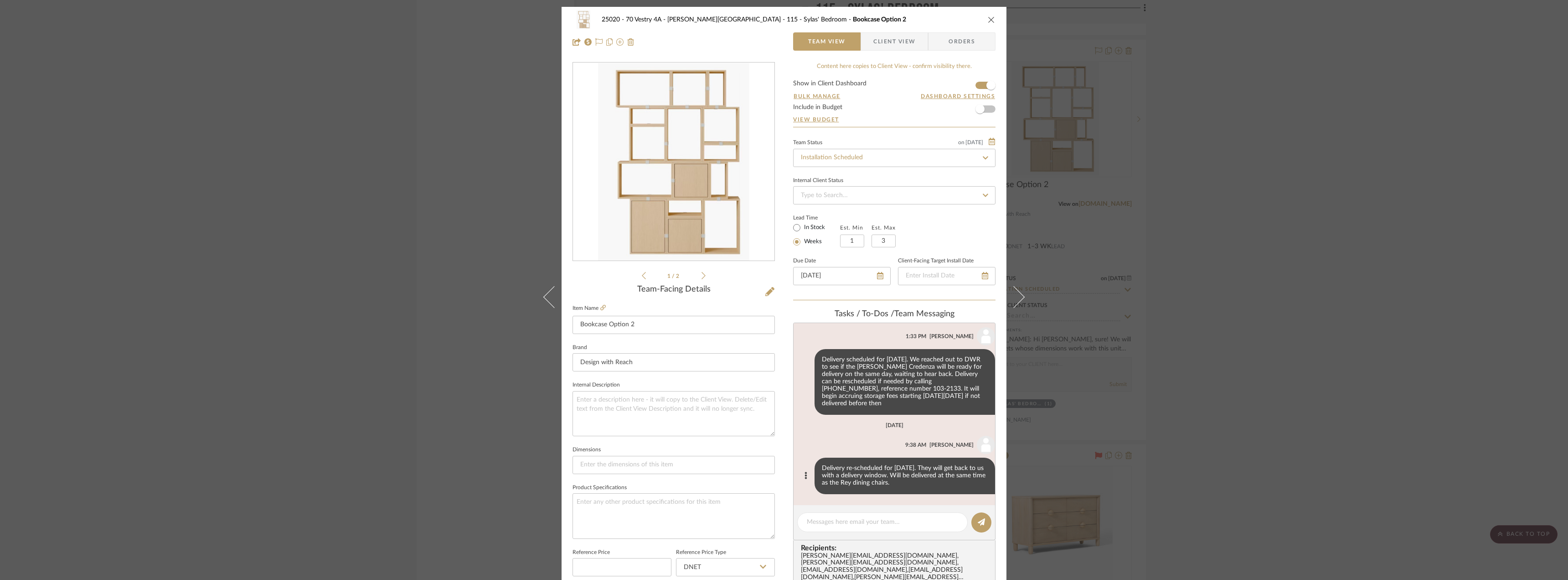
click at [1377, 242] on div "25020 - 70 Vestry 4A - [PERSON_NAME] 115 - [PERSON_NAME]' Bedroom Bookcase Opti…" at bounding box center [784, 290] width 1568 height 580
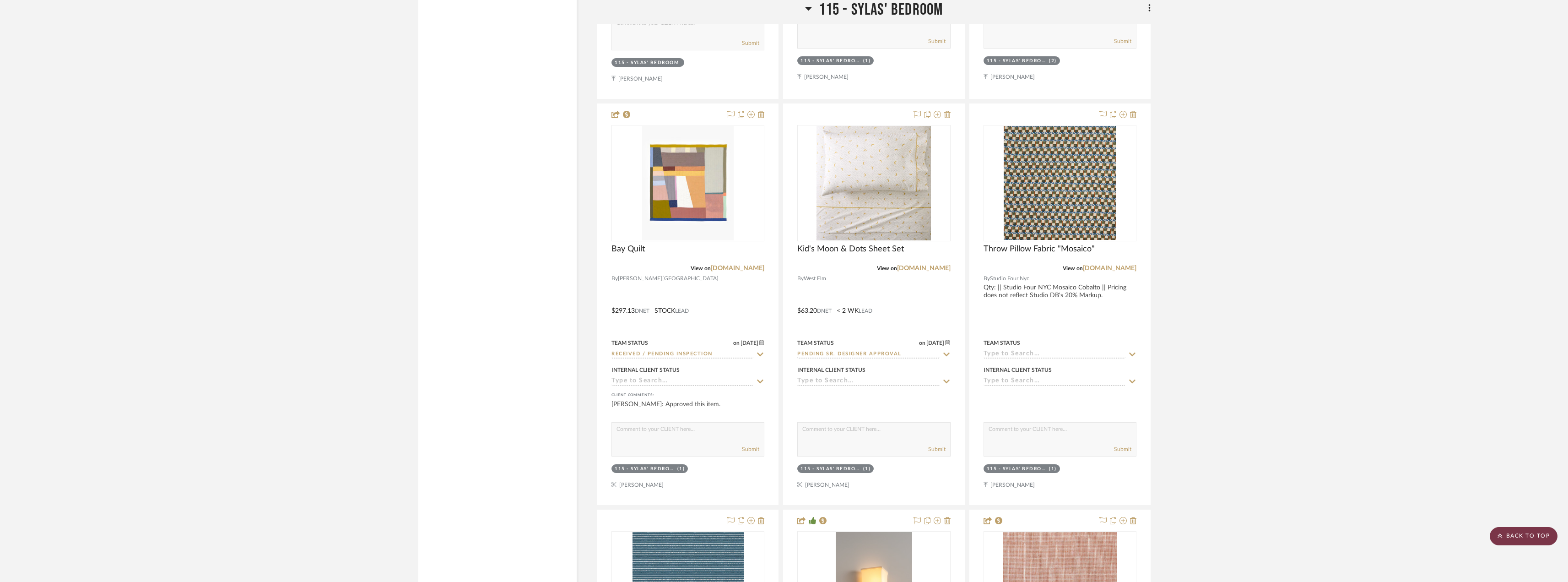
click at [1502, 536] on icon at bounding box center [1500, 536] width 5 height 5
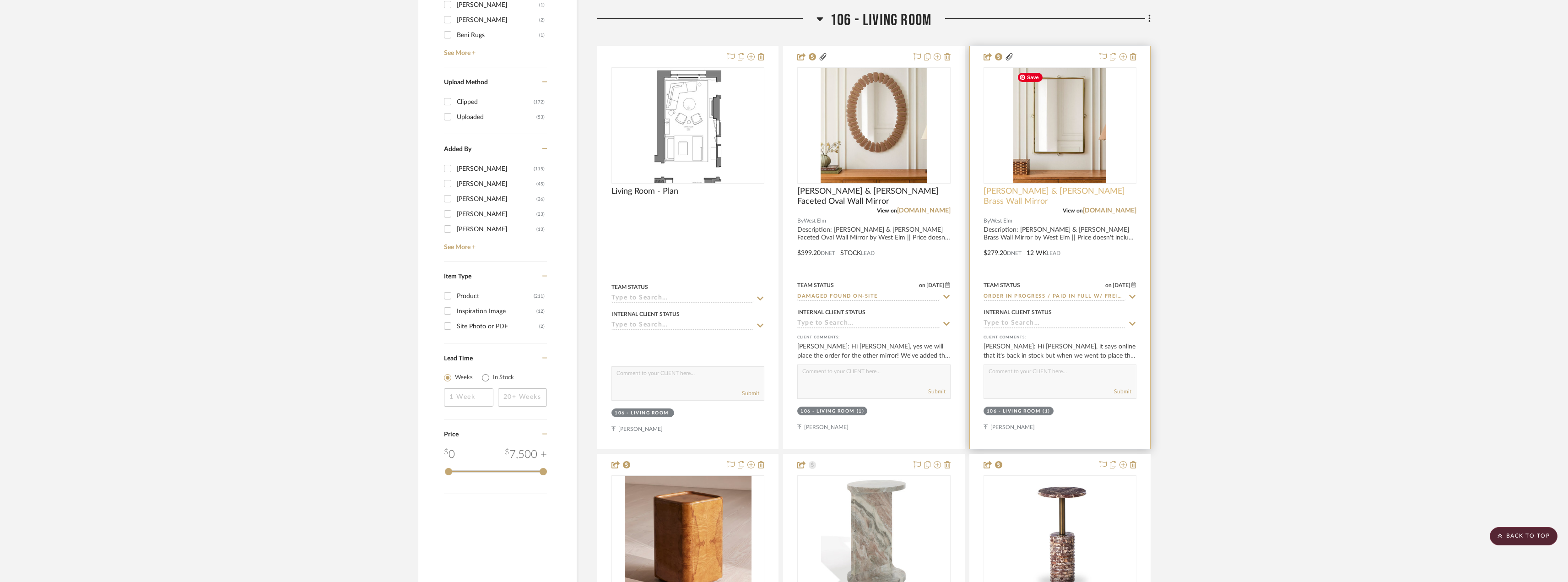
scroll to position [1235, 0]
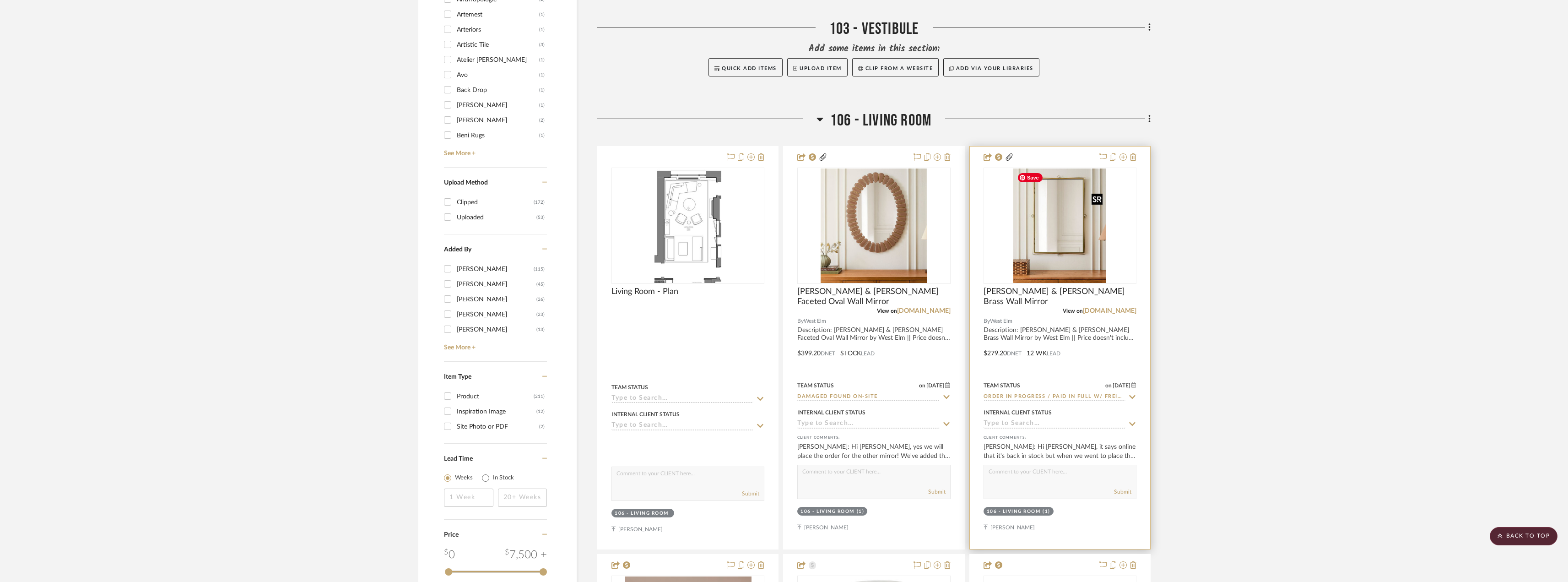
click at [1022, 277] on img "0" at bounding box center [1060, 225] width 93 height 115
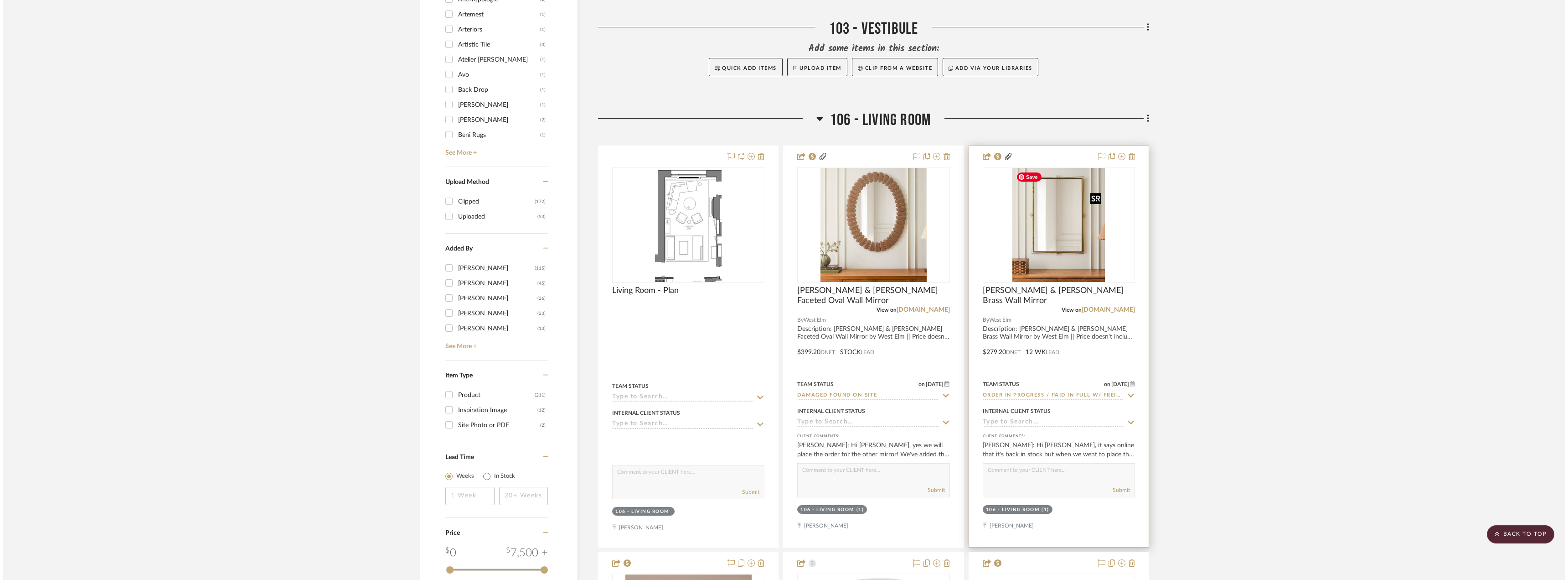
scroll to position [0, 0]
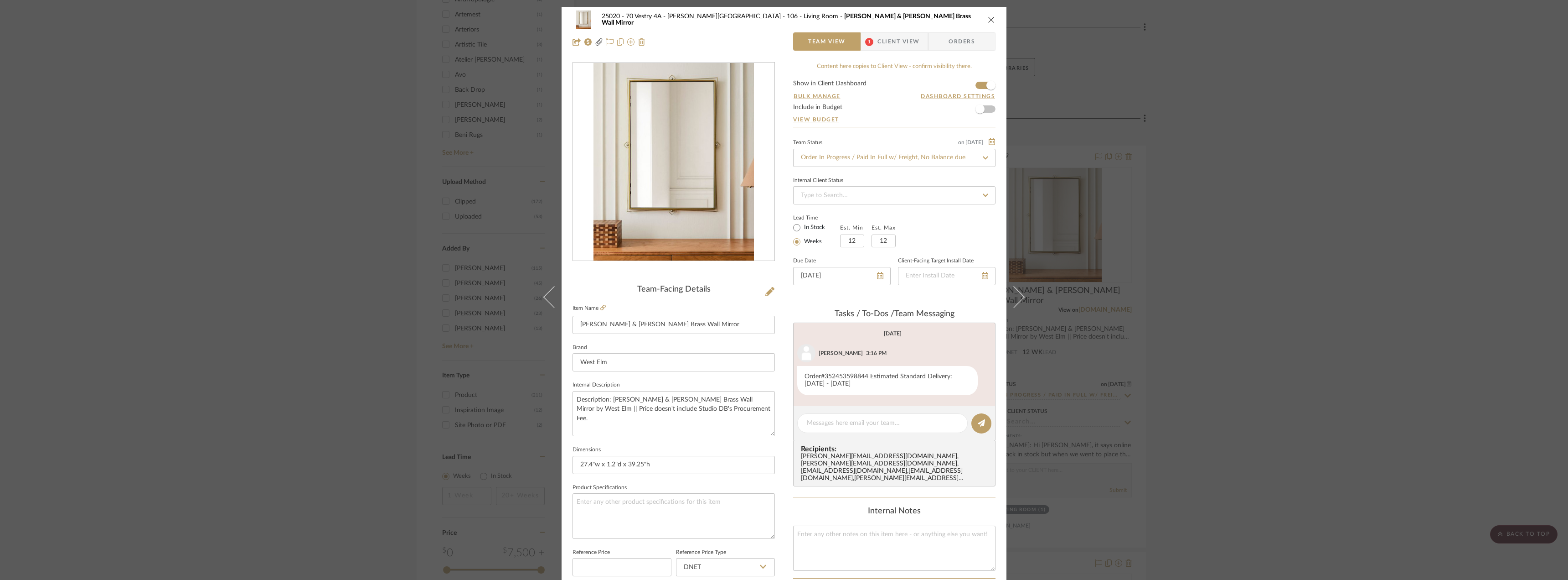
click at [877, 39] on span "Client View" at bounding box center [898, 42] width 42 height 18
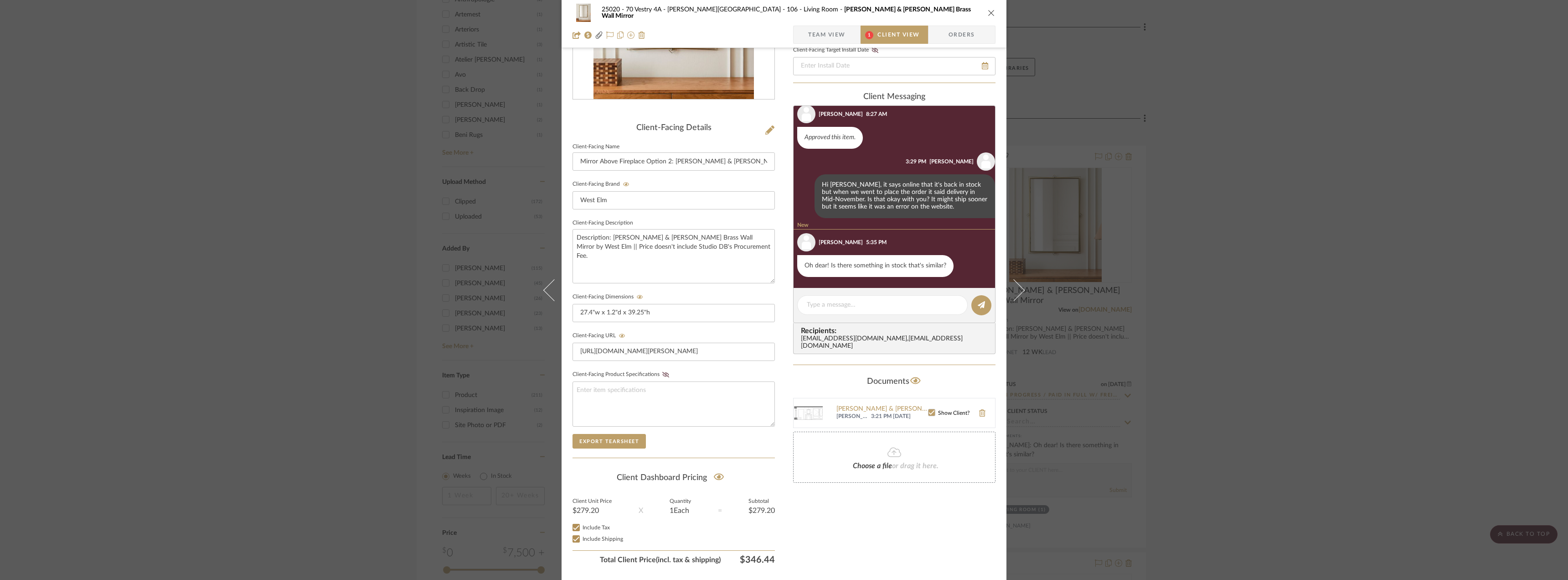
scroll to position [187, 0]
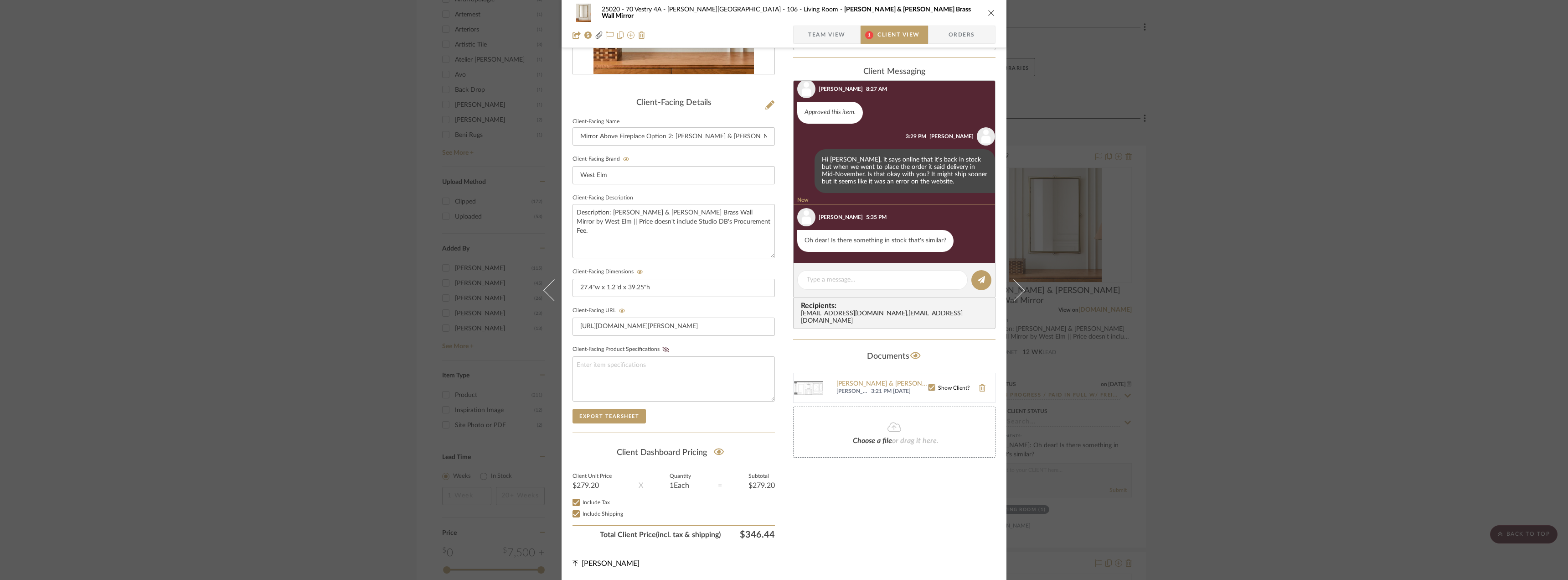
click at [1245, 346] on div "25020 - 70 Vestry 4A - [PERSON_NAME] 106 - Living Room [PERSON_NAME] & [PERSON_…" at bounding box center [784, 290] width 1568 height 580
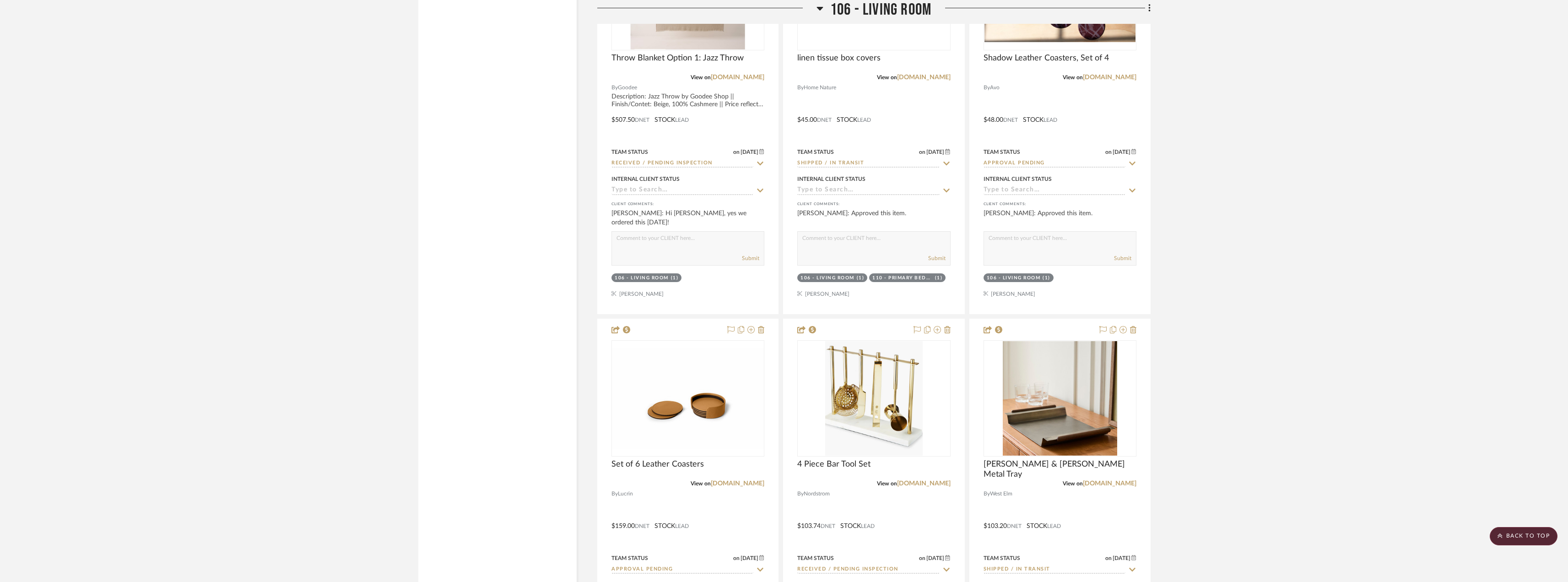
scroll to position [2425, 0]
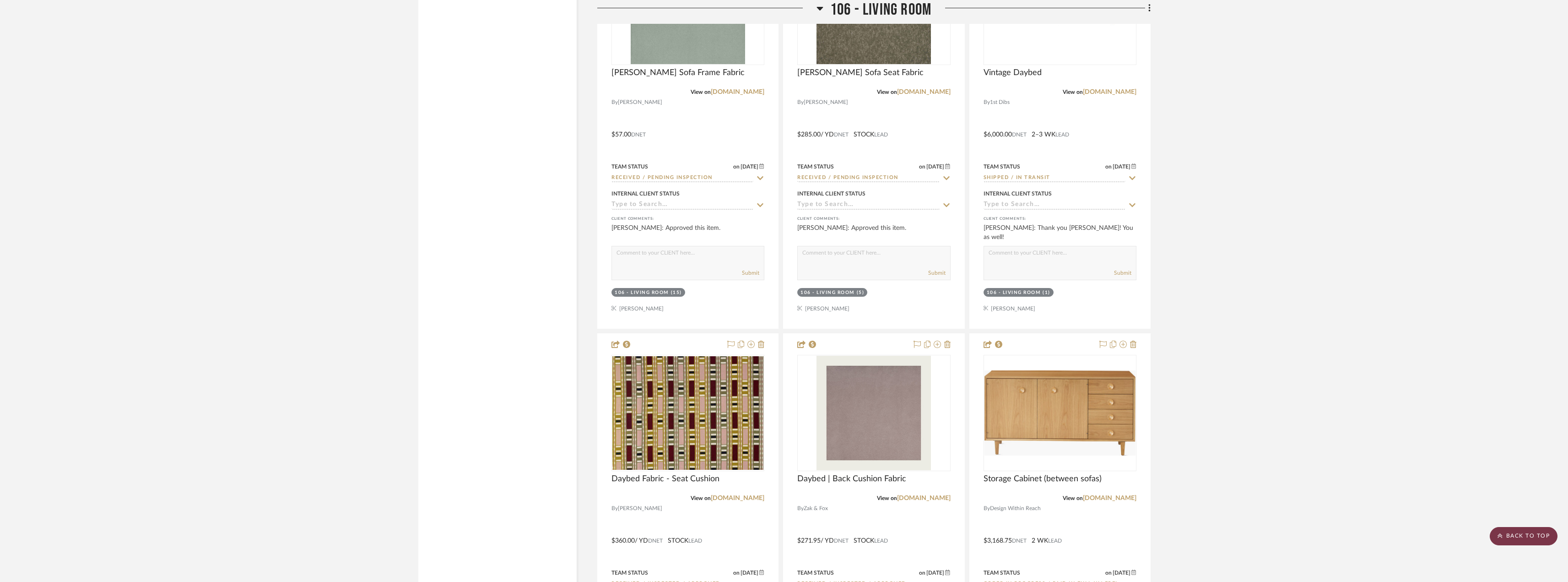
click at [1504, 538] on scroll-to-top-button "BACK TO TOP" at bounding box center [1523, 536] width 68 height 18
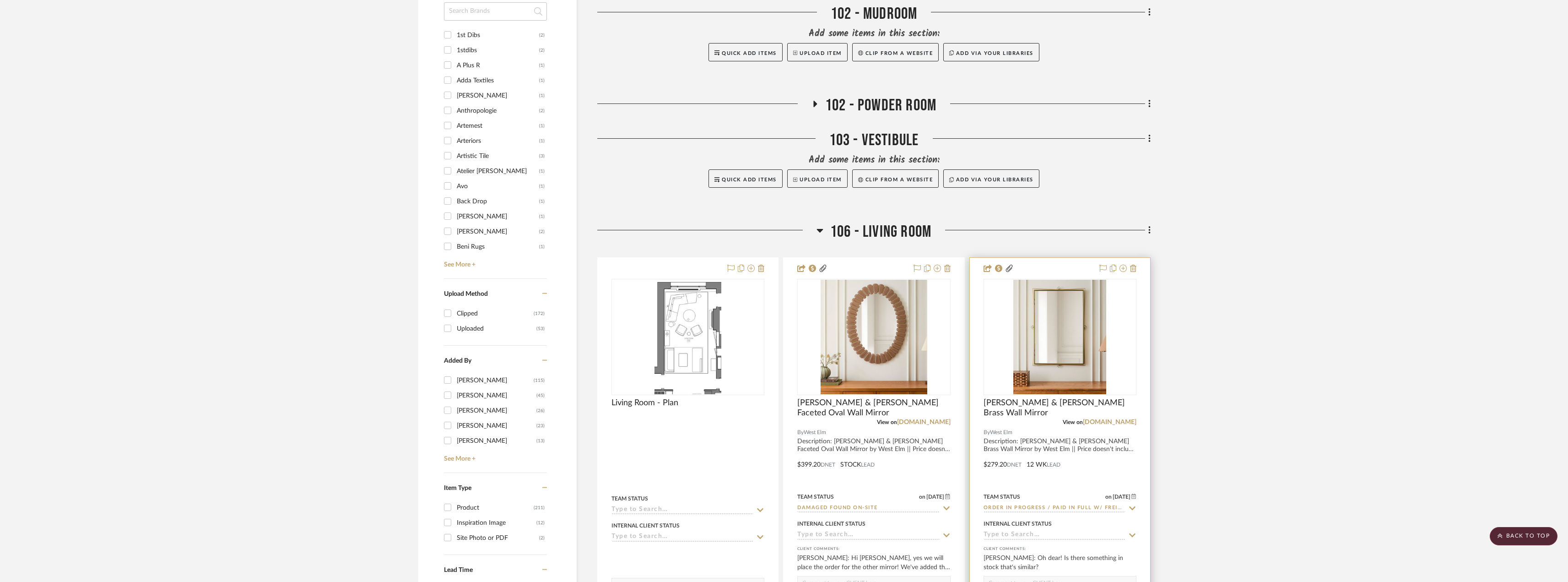
scroll to position [1282, 0]
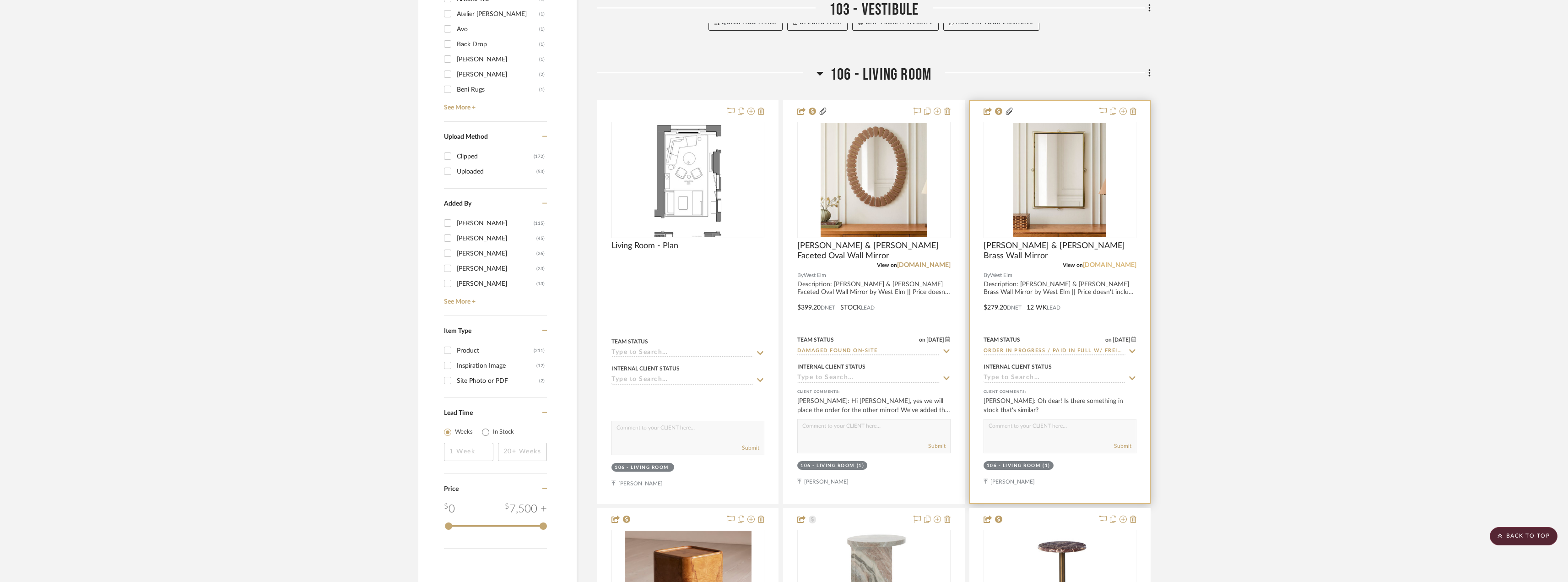
click at [1116, 263] on link "[DOMAIN_NAME]" at bounding box center [1110, 265] width 54 height 6
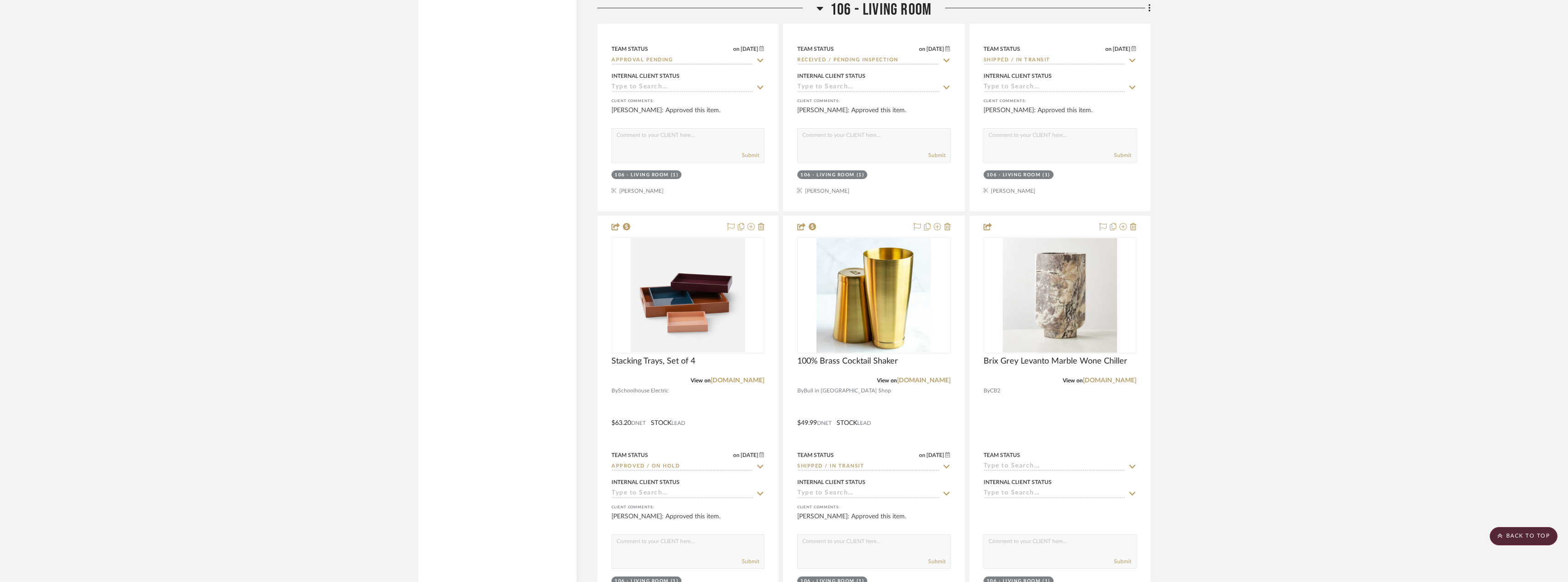
scroll to position [3157, 0]
